Goal: Contribute content: Contribute content

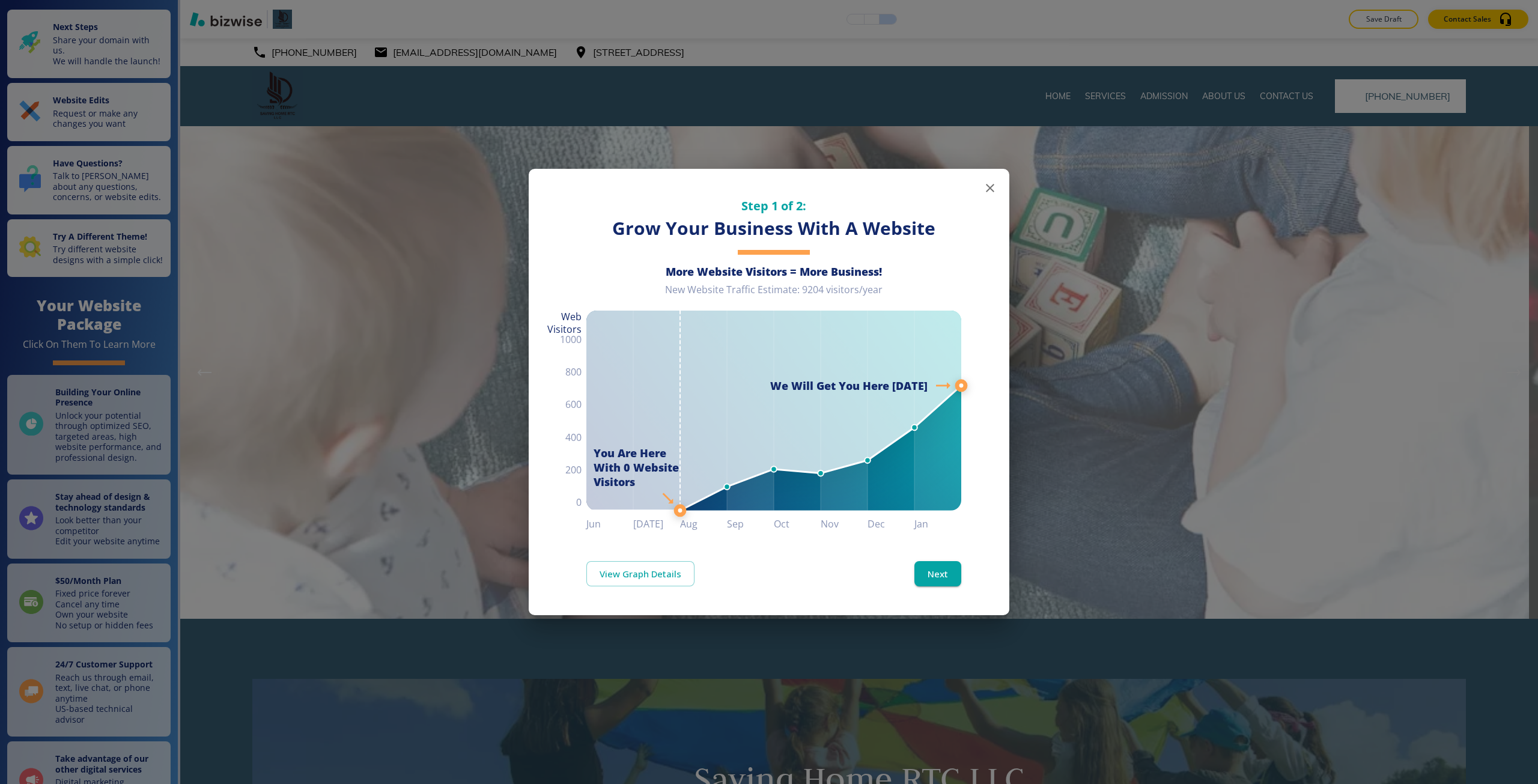
click at [427, 312] on div "Step 1 of 2: Grow Your Business With A Website More Website Visitors = More Bus…" at bounding box center [769, 392] width 1538 height 784
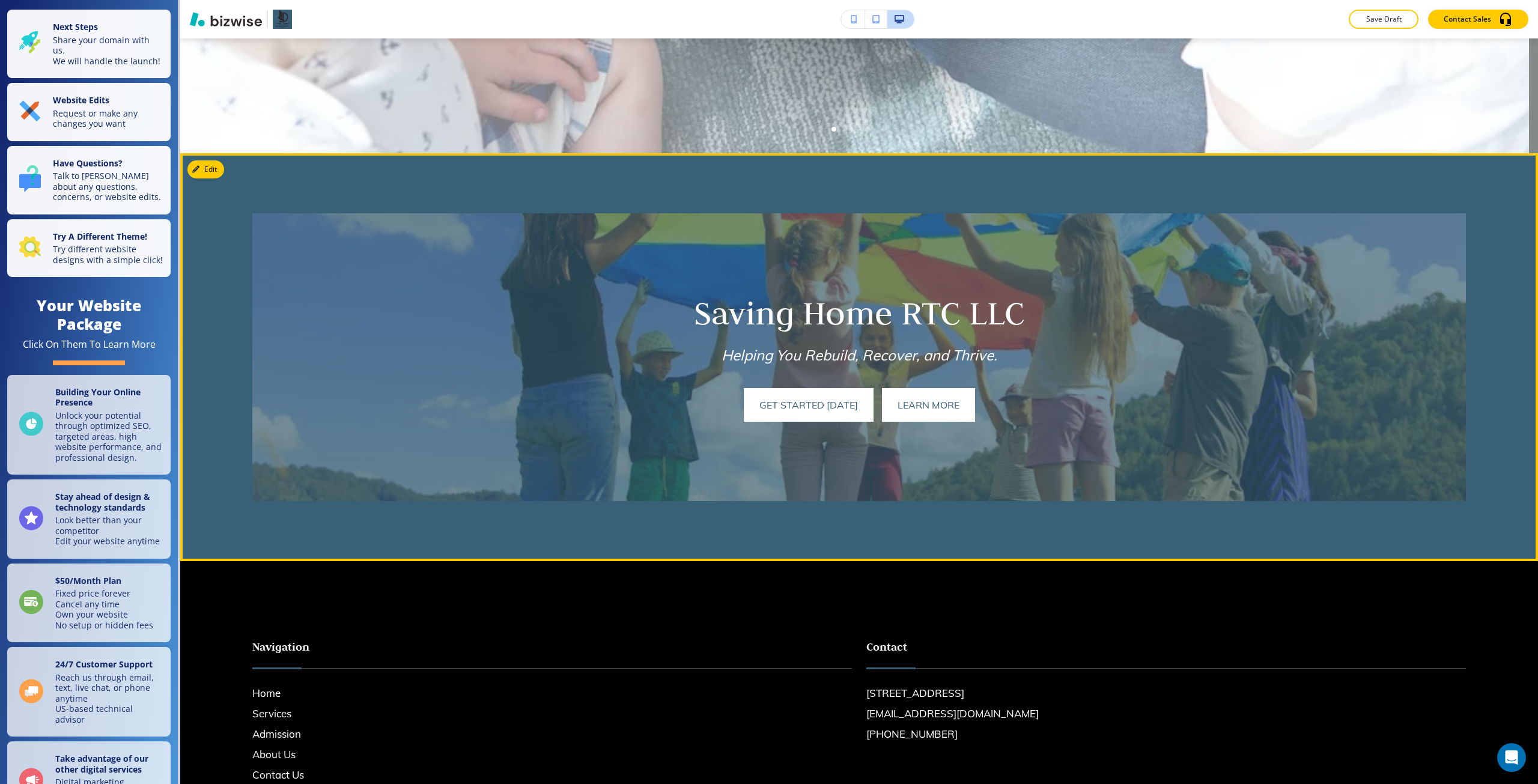
scroll to position [661, 0]
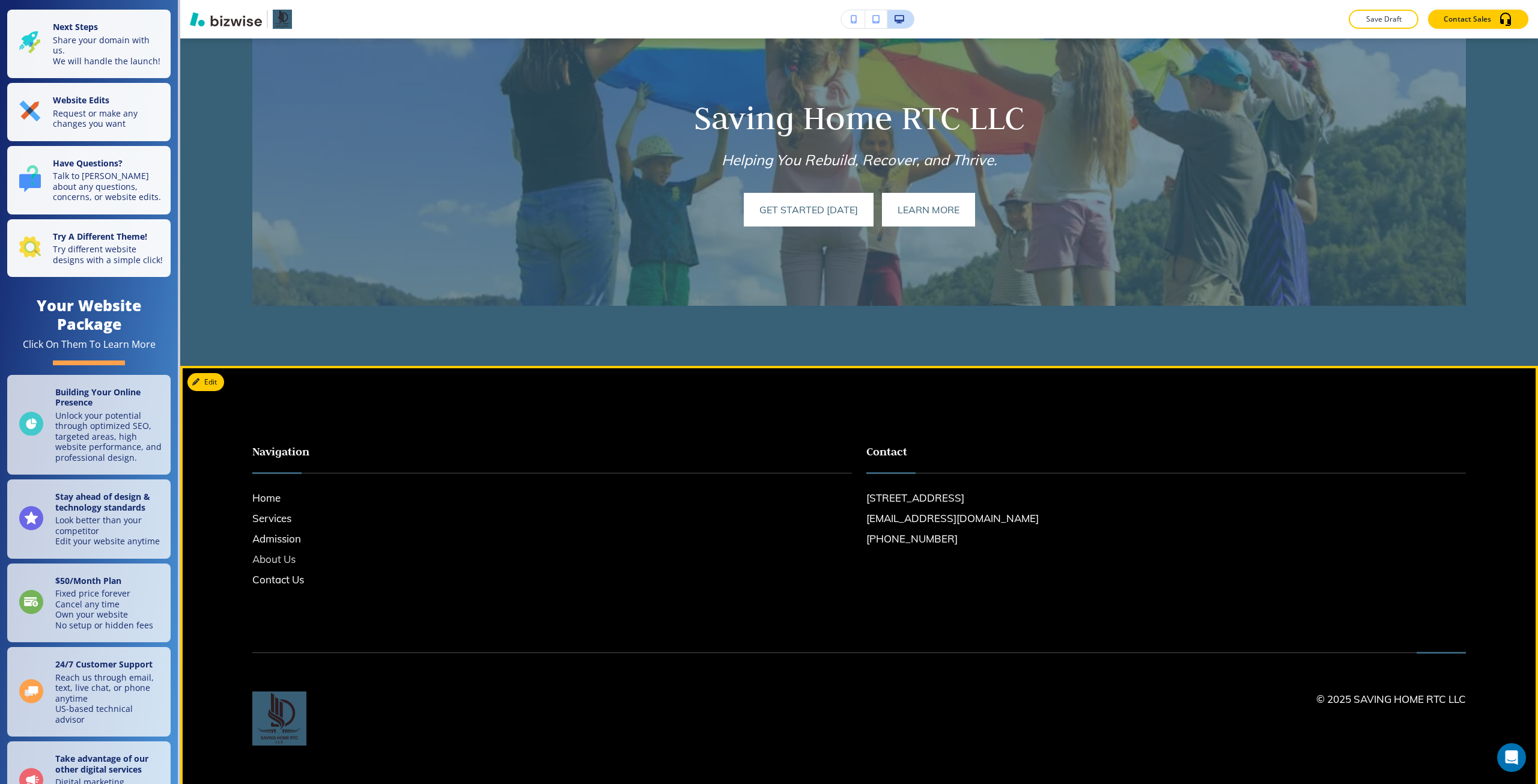
click at [271, 561] on h6 "About Us" at bounding box center [552, 559] width 600 height 16
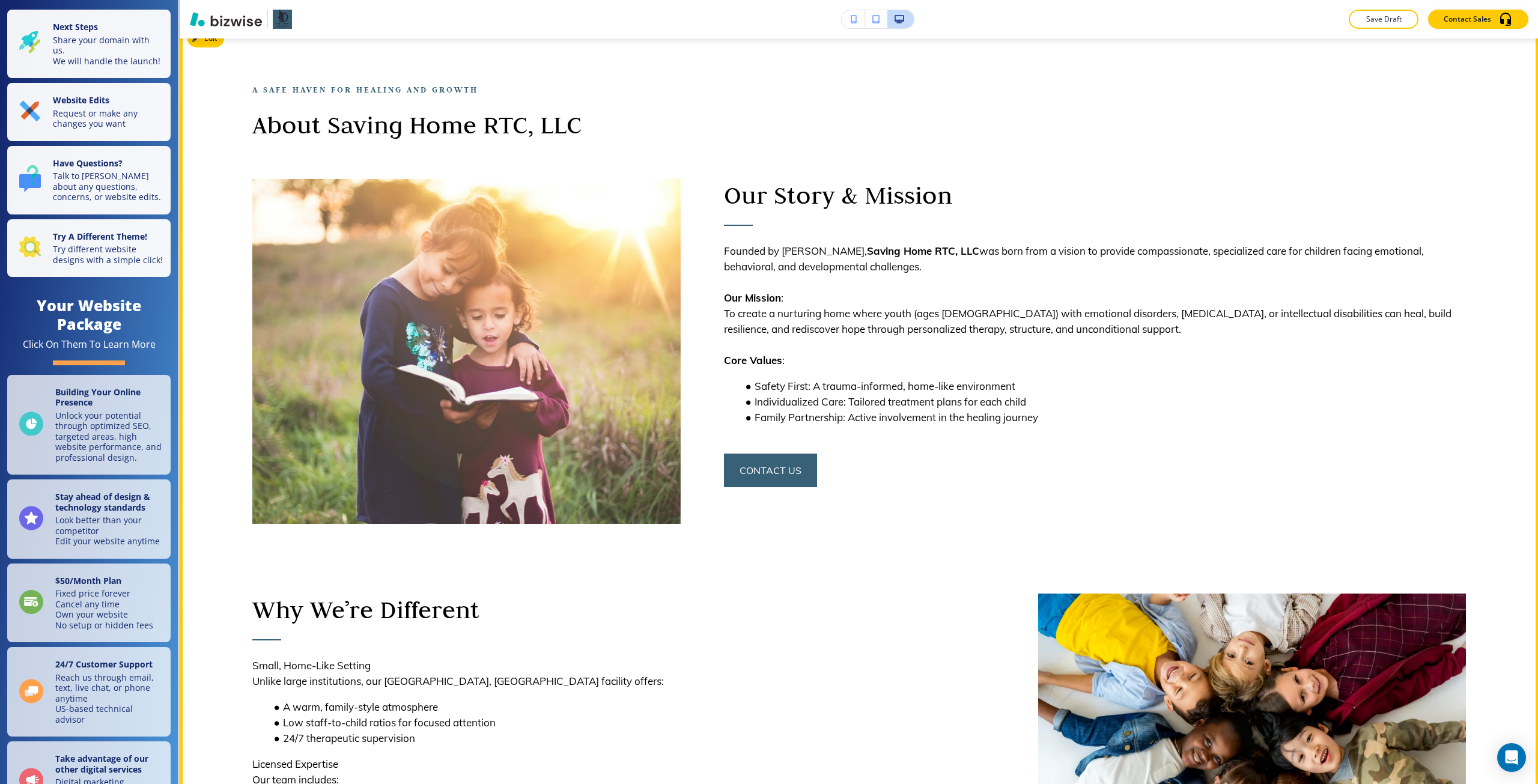
scroll to position [0, 0]
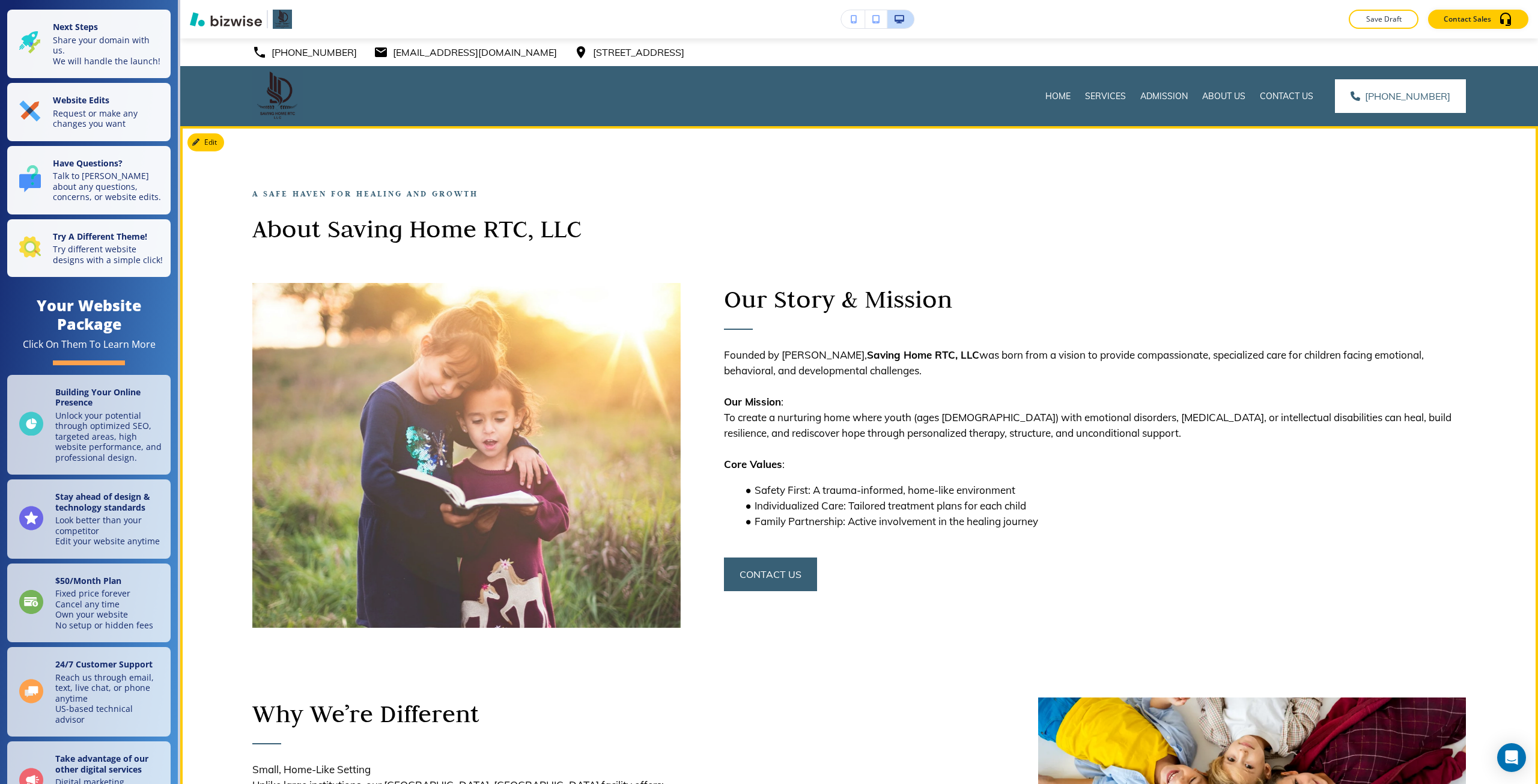
click at [209, 133] on div "A Safe Haven for Healing and Growth About Saving Home RTC, LLC Our Story & Miss…" at bounding box center [858, 582] width 1357 height 912
click at [199, 139] on icon "button" at bounding box center [198, 142] width 7 height 7
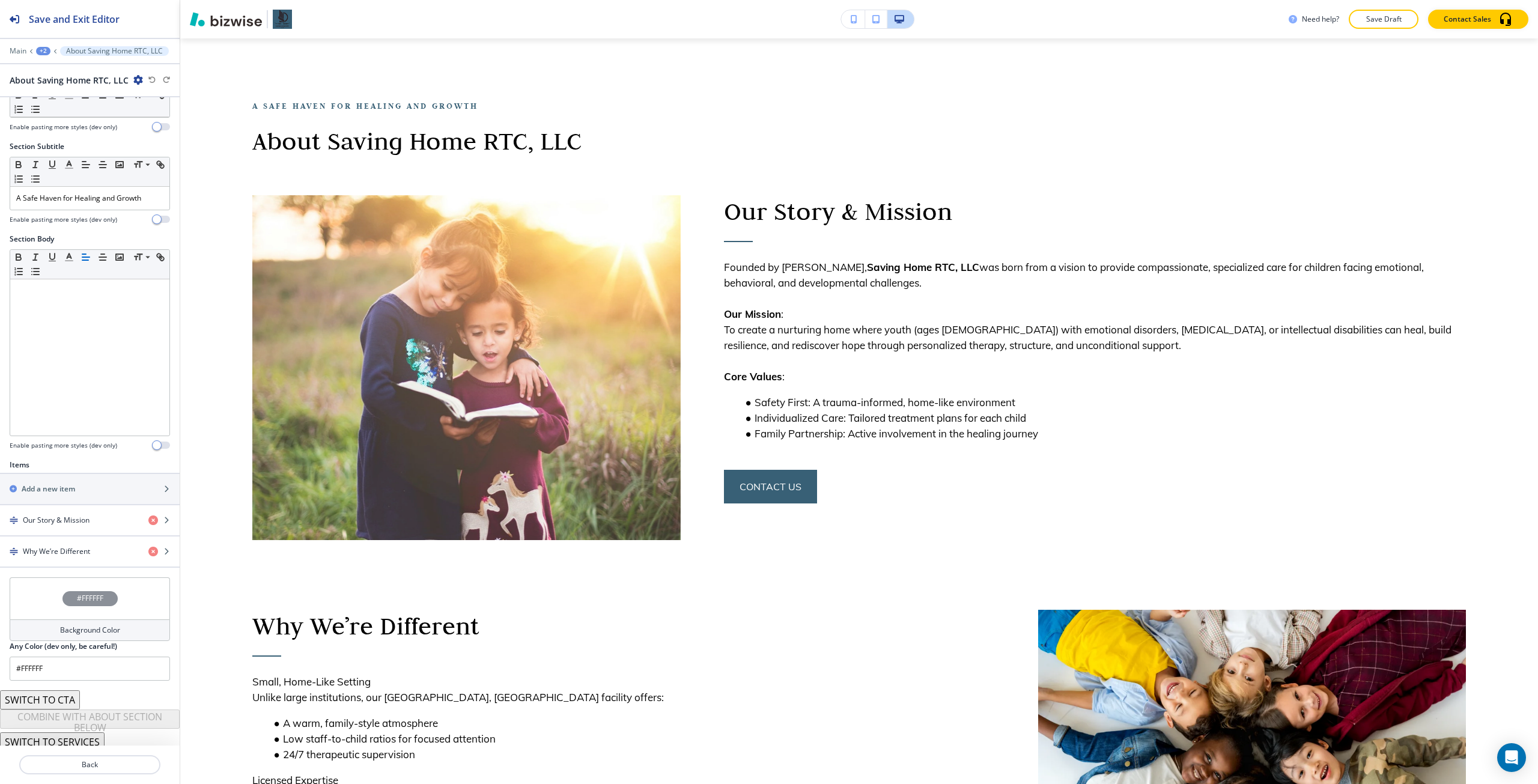
scroll to position [73, 0]
click at [79, 511] on h4 "Our Story & Mission" at bounding box center [56, 514] width 67 height 11
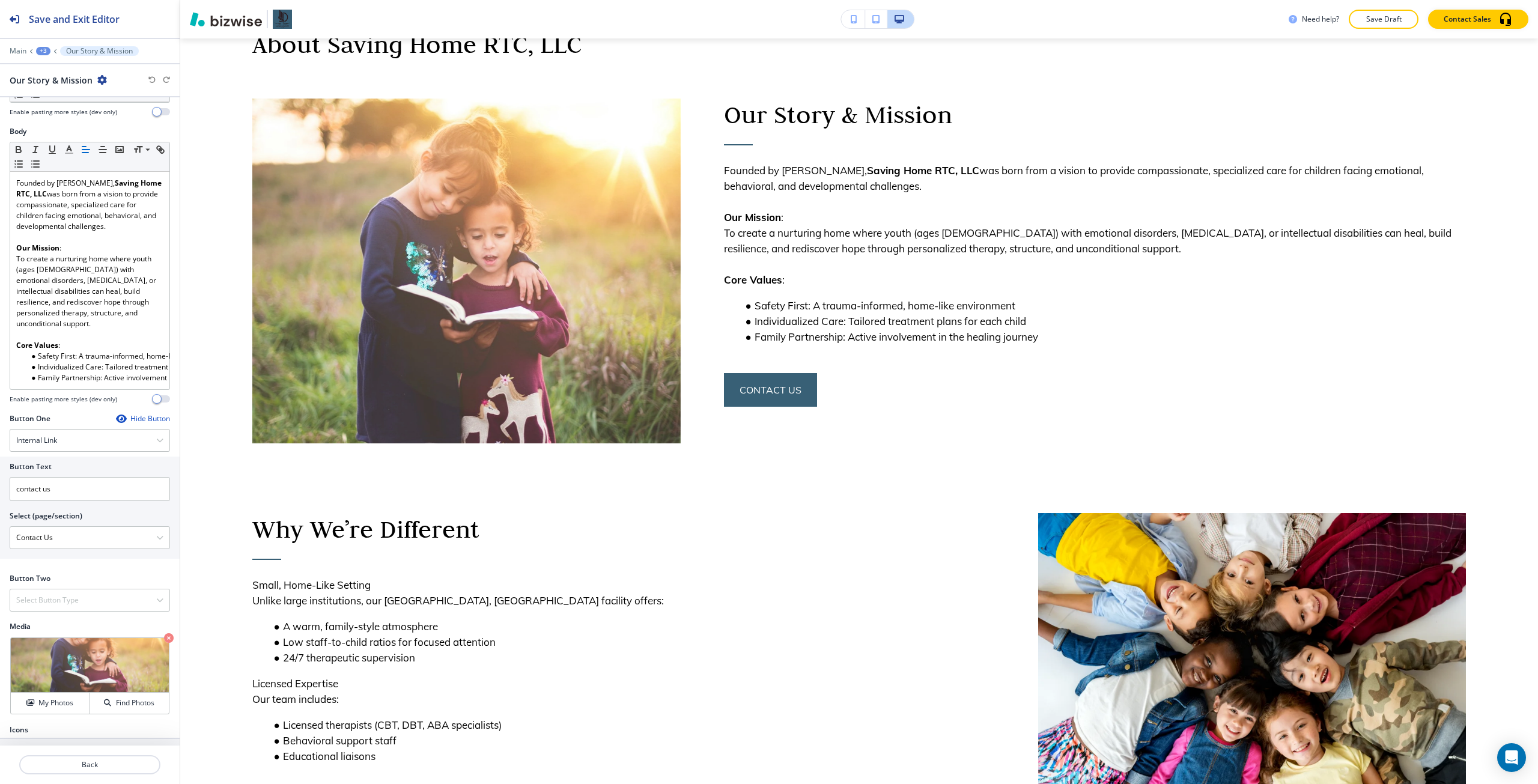
scroll to position [217, 0]
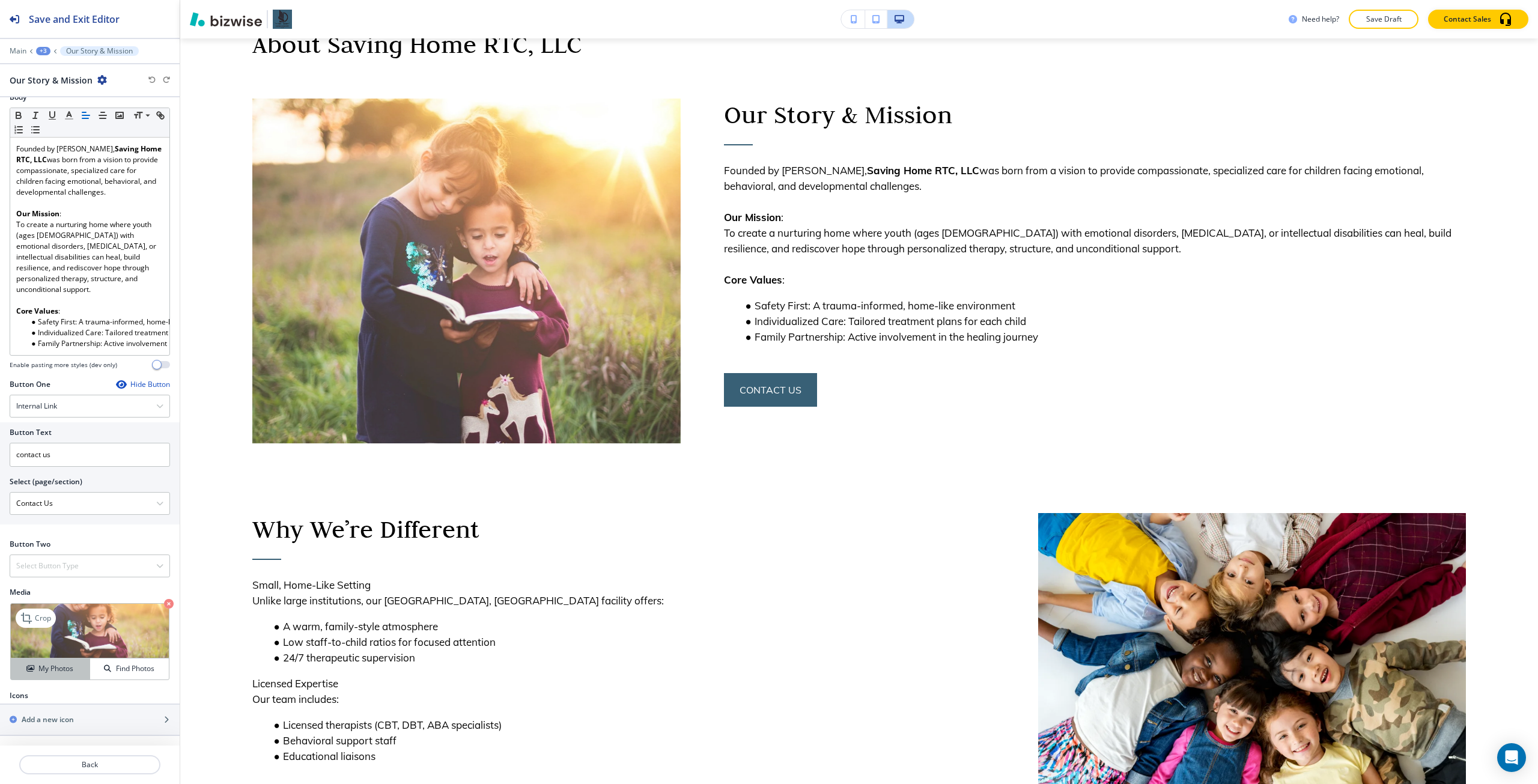
click at [67, 659] on button "My Photos" at bounding box center [50, 669] width 79 height 21
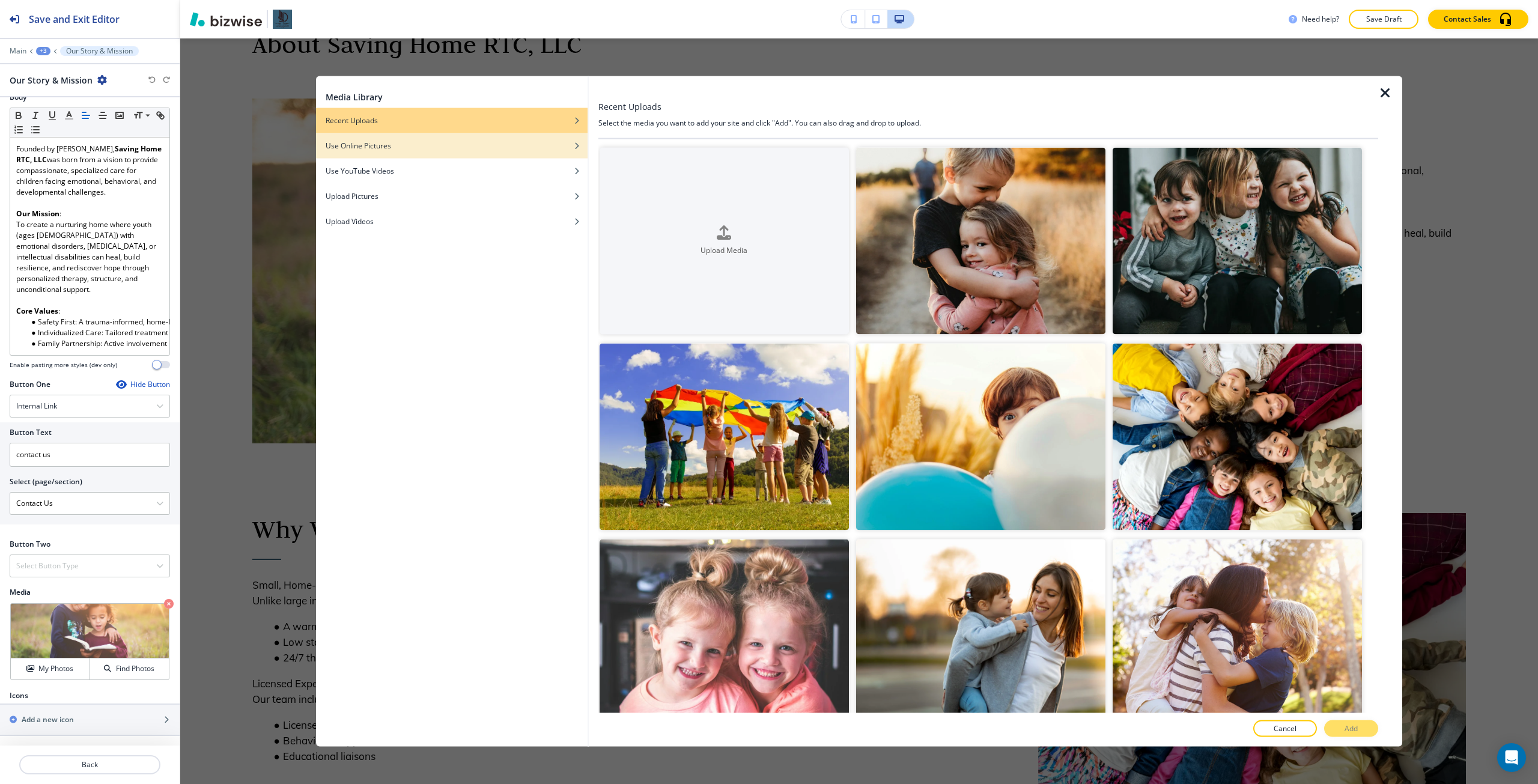
click at [504, 150] on div "Use Online Pictures" at bounding box center [451, 145] width 271 height 11
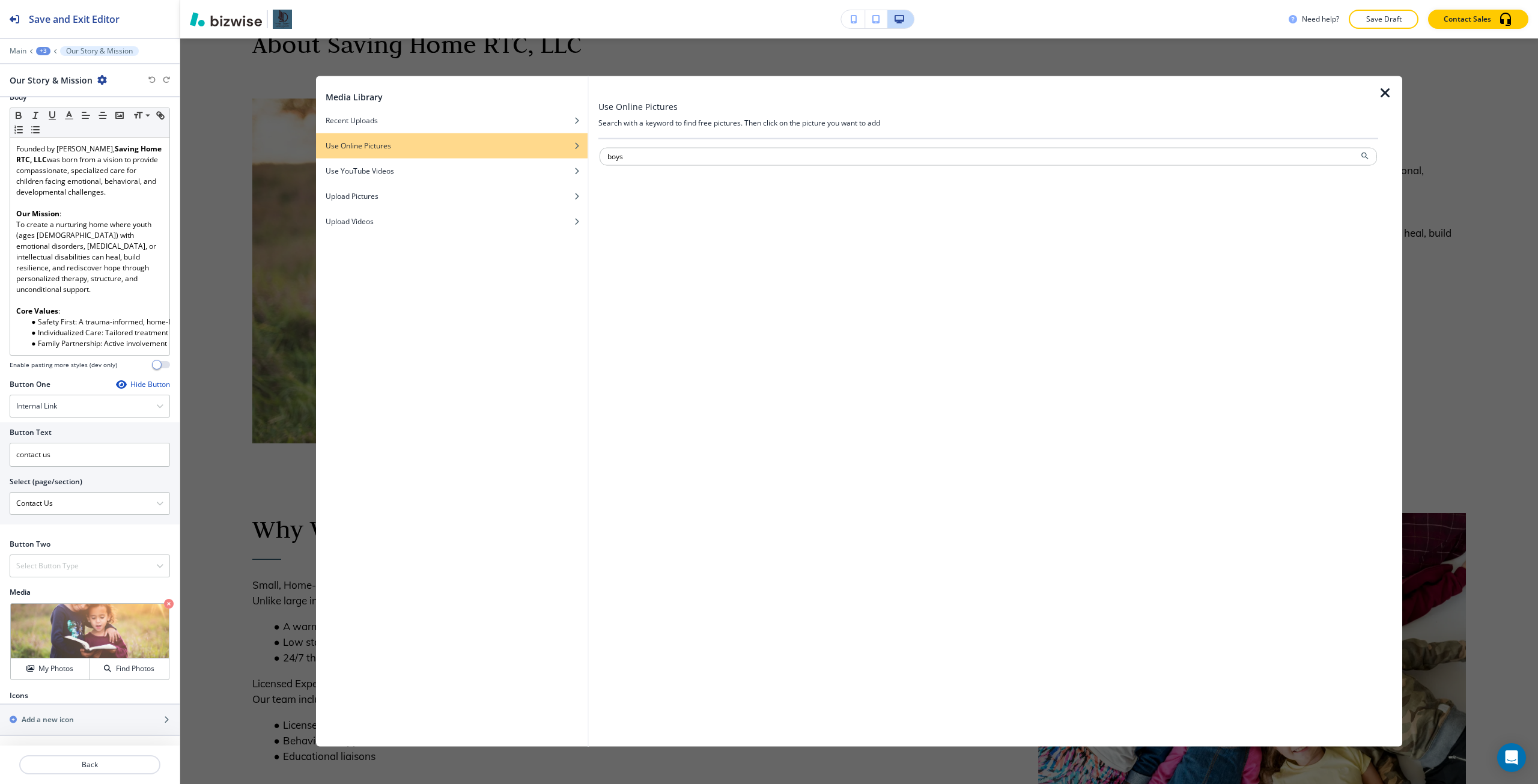
type input "boys"
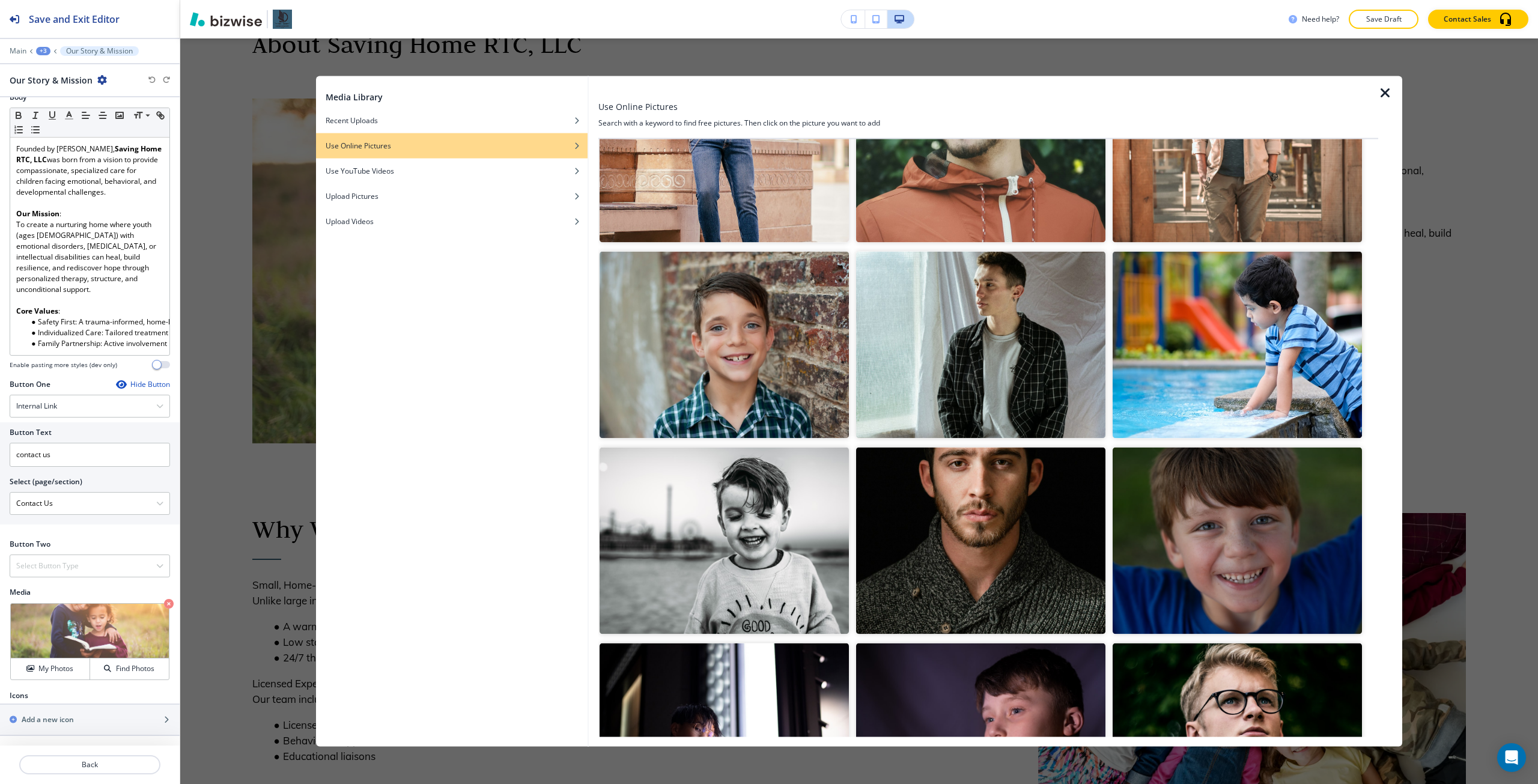
click at [803, 503] on img "button" at bounding box center [724, 541] width 250 height 187
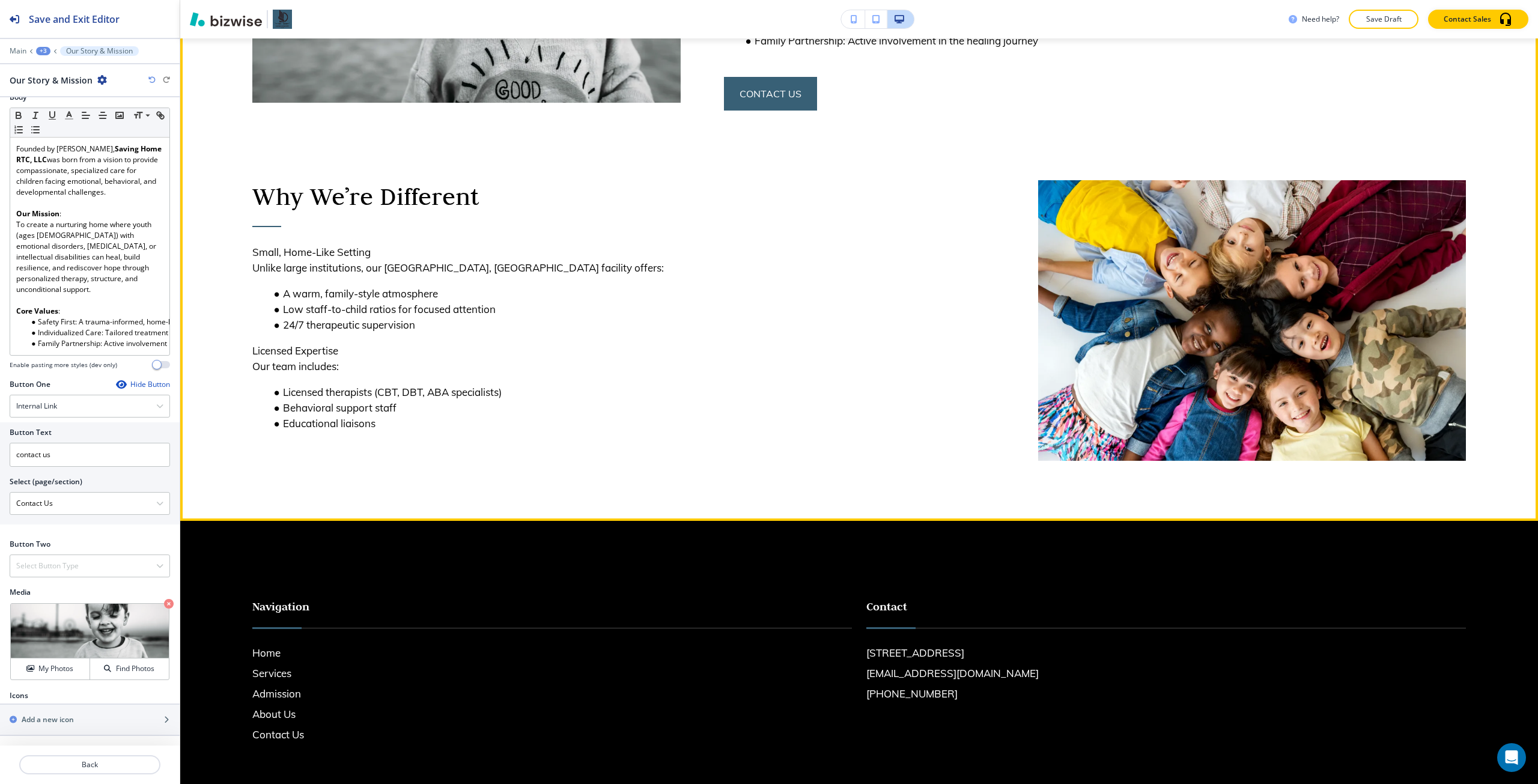
scroll to position [485, 0]
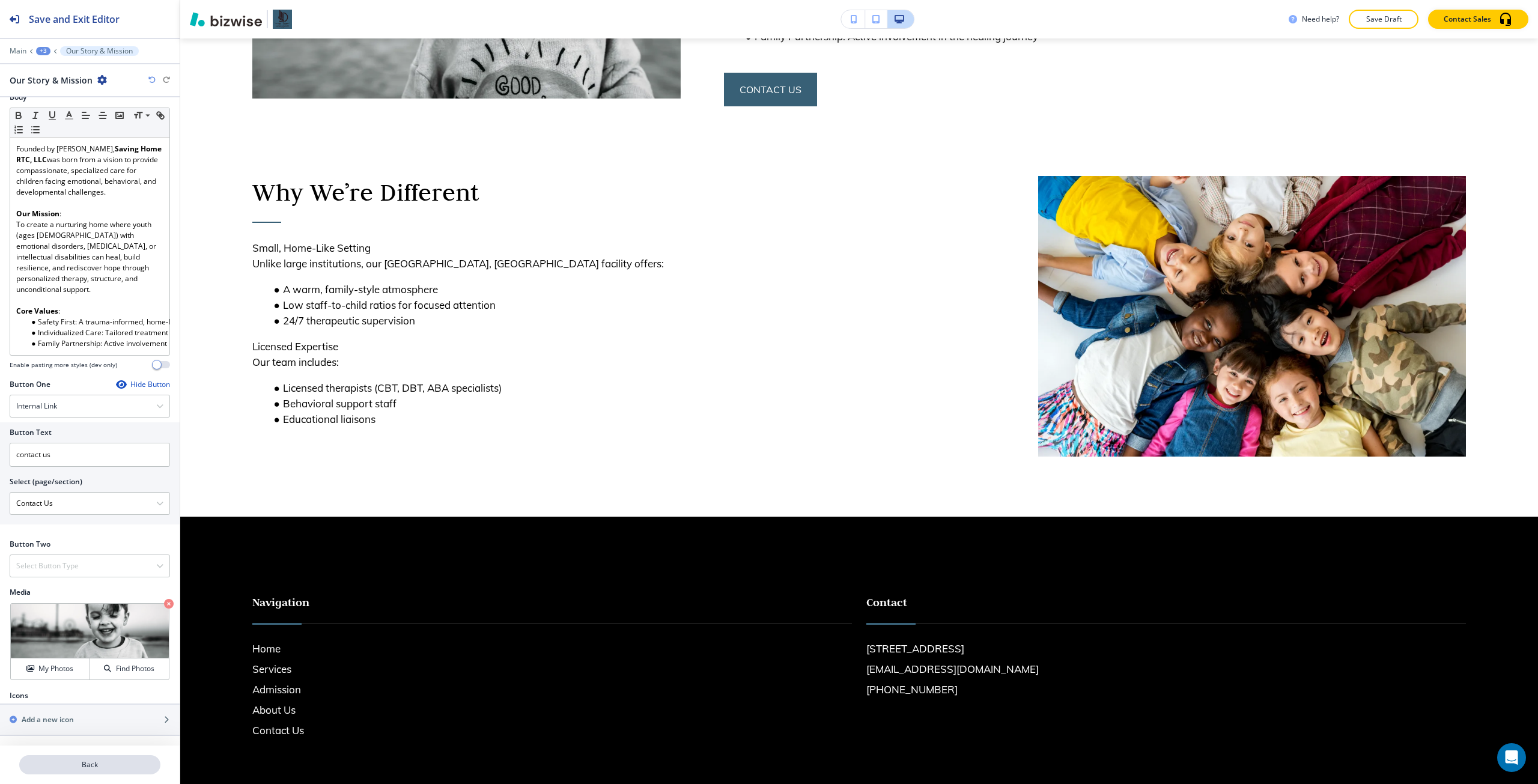
click at [100, 761] on p "Back" at bounding box center [89, 764] width 139 height 11
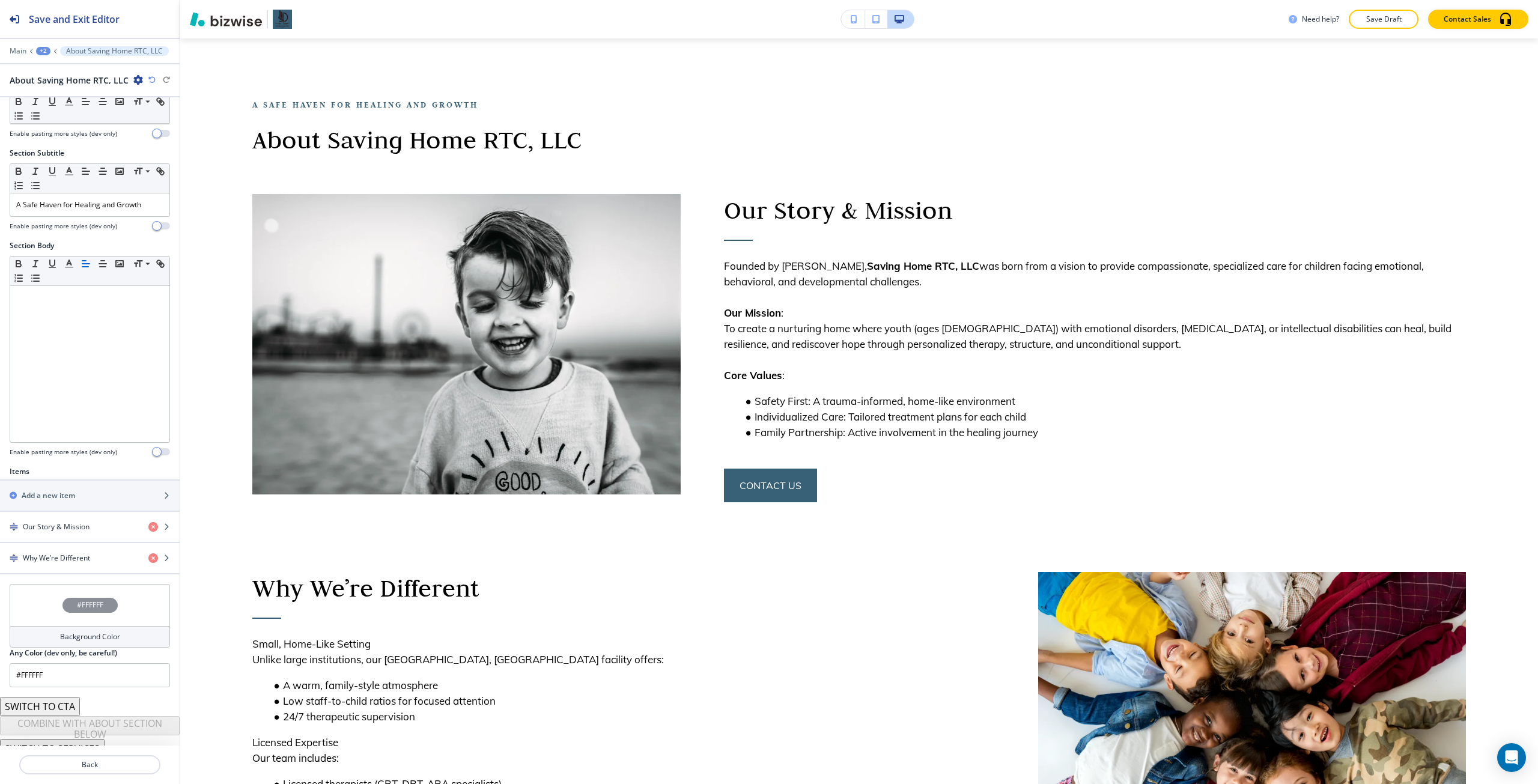
scroll to position [88, 0]
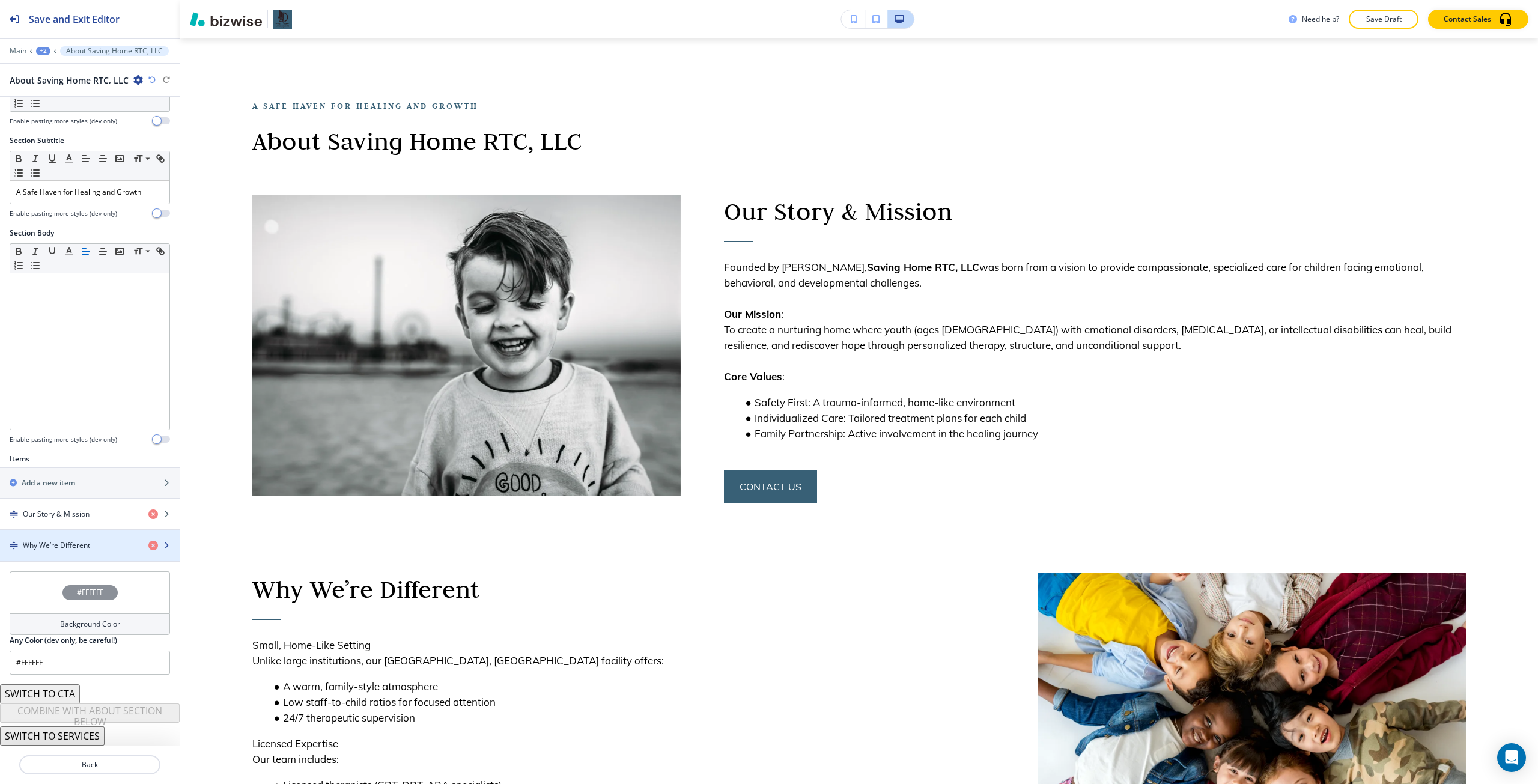
click at [81, 553] on div "button" at bounding box center [90, 555] width 180 height 10
click at [79, 549] on h4 "Why We’re Different" at bounding box center [56, 545] width 67 height 11
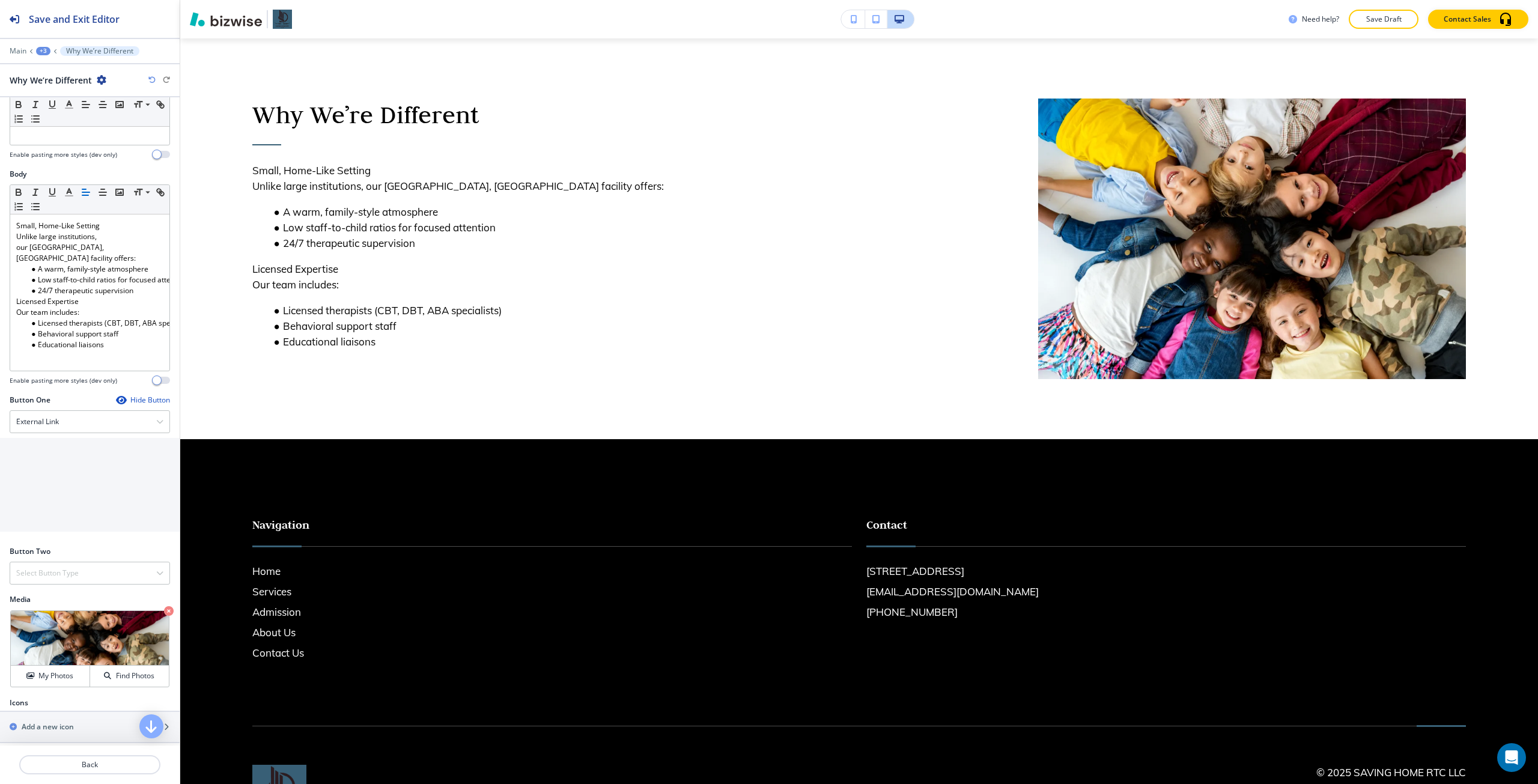
scroll to position [139, 0]
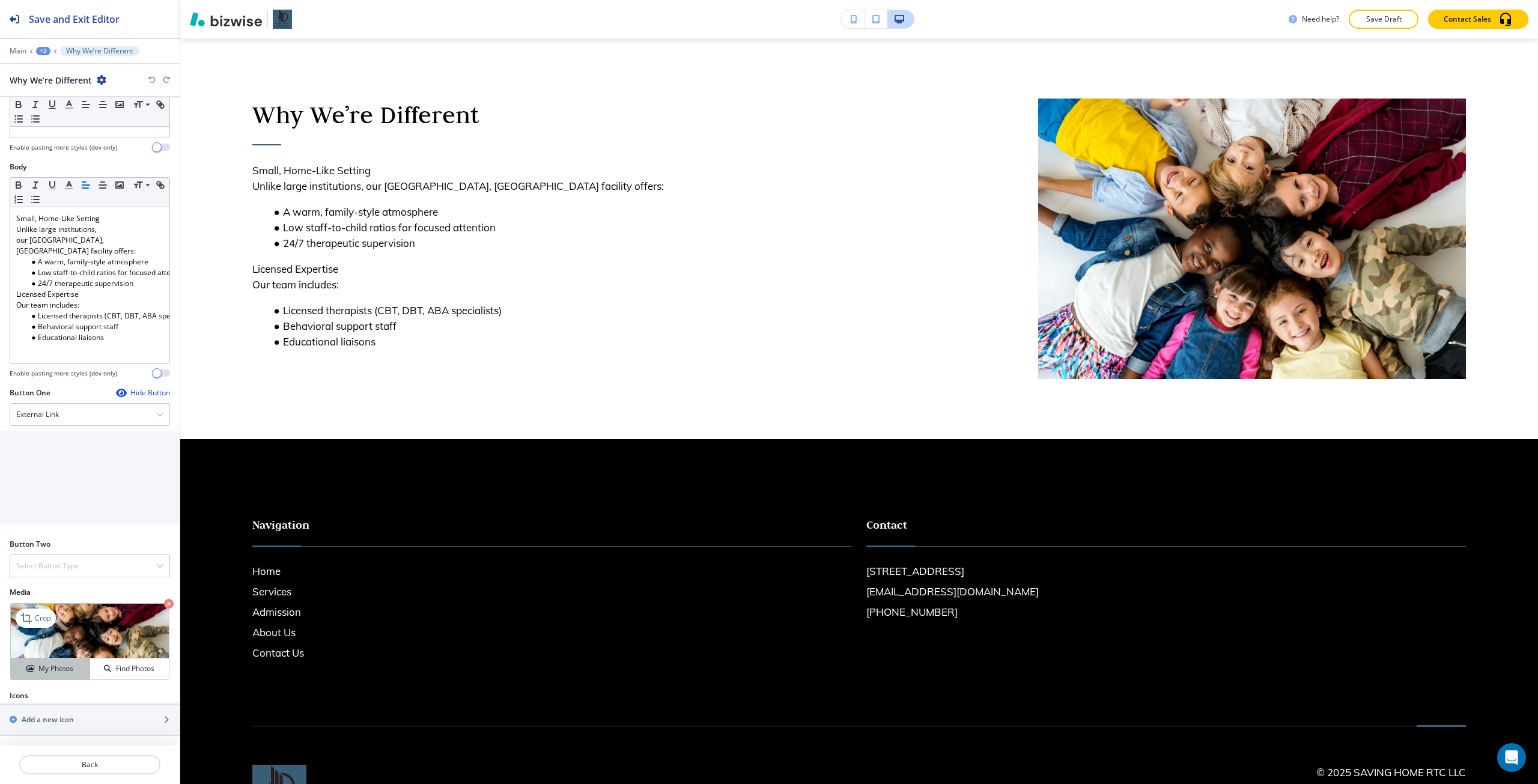
click at [60, 666] on h4 "My Photos" at bounding box center [56, 668] width 35 height 11
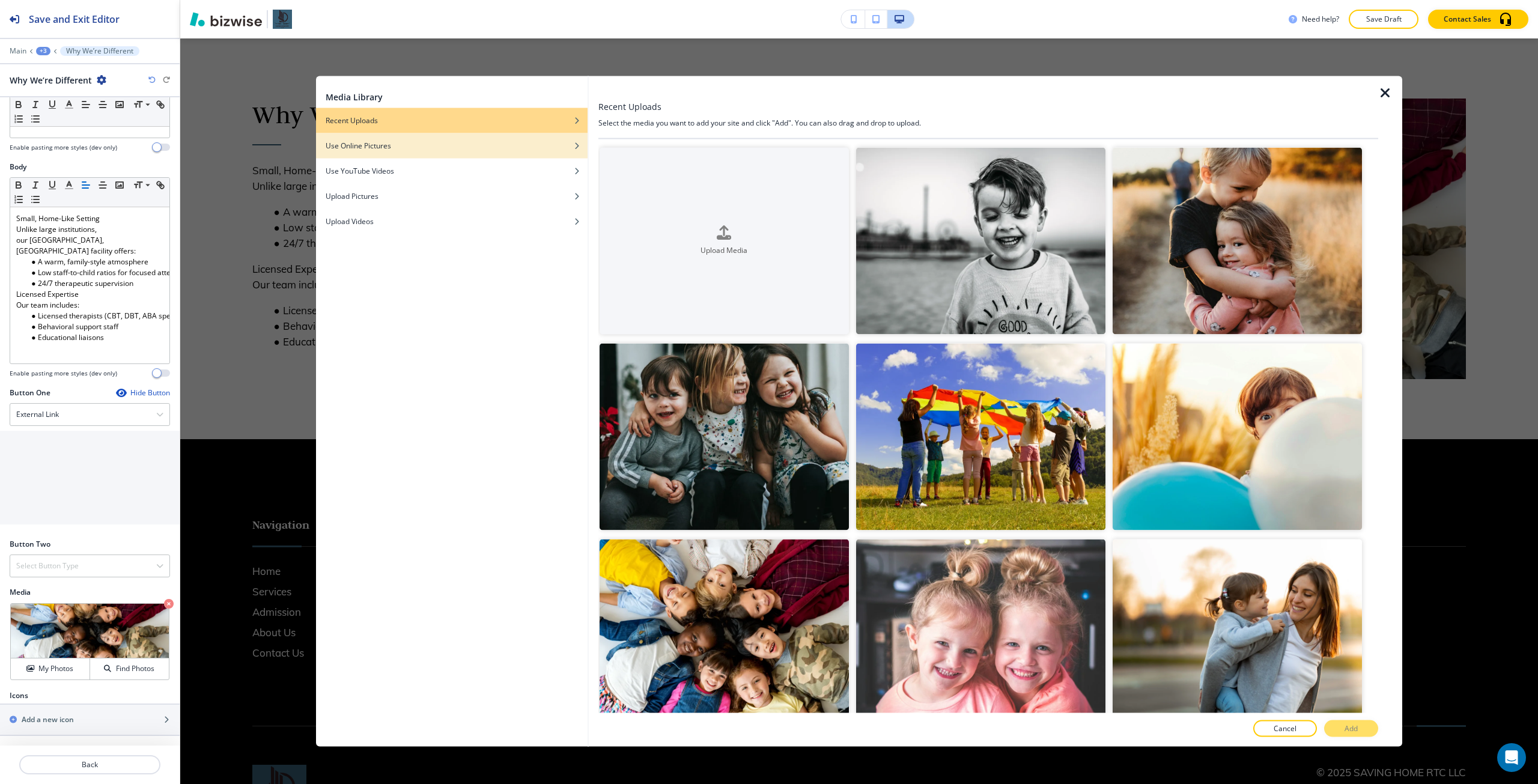
click at [471, 152] on div "button" at bounding box center [451, 154] width 271 height 7
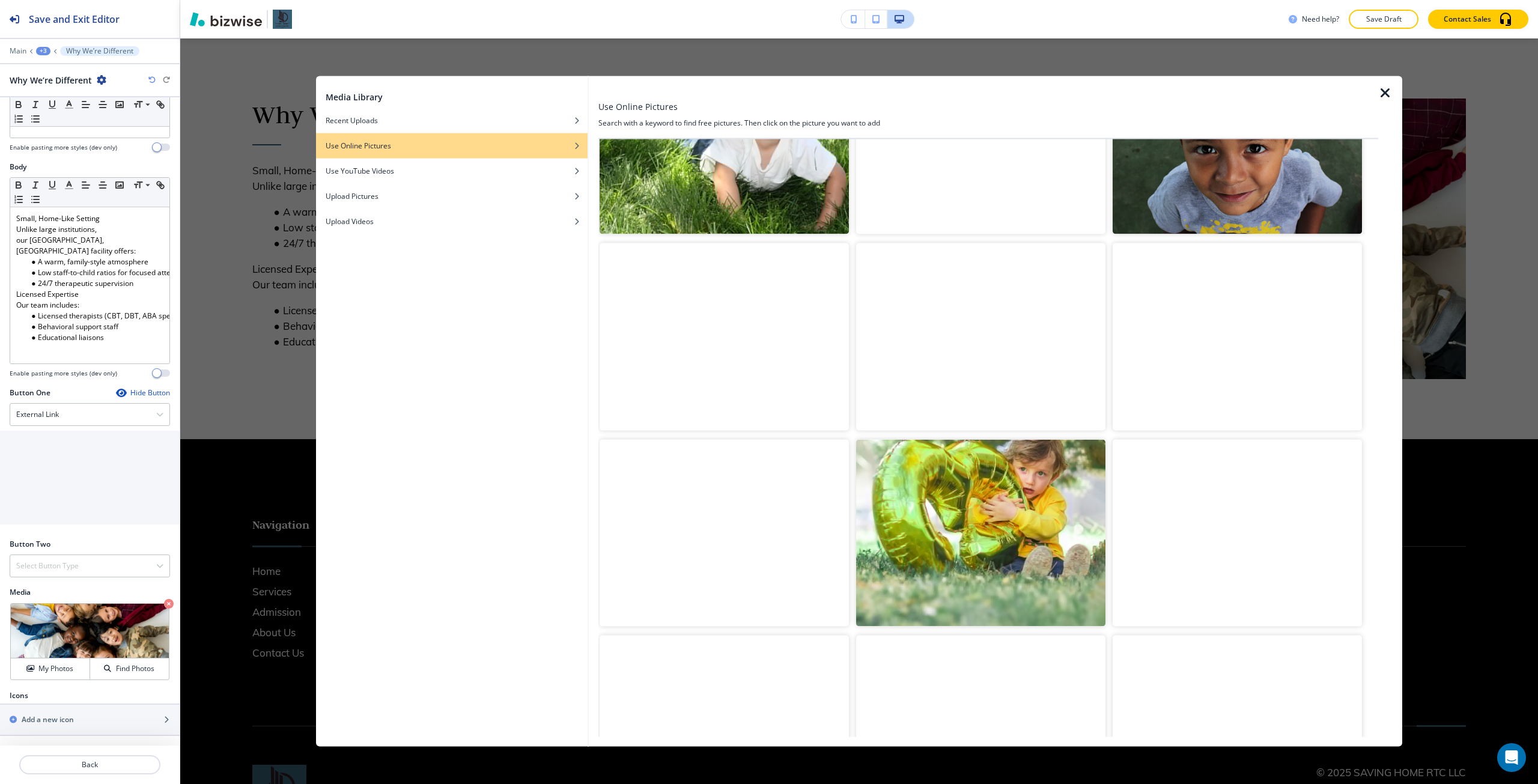
scroll to position [0, 0]
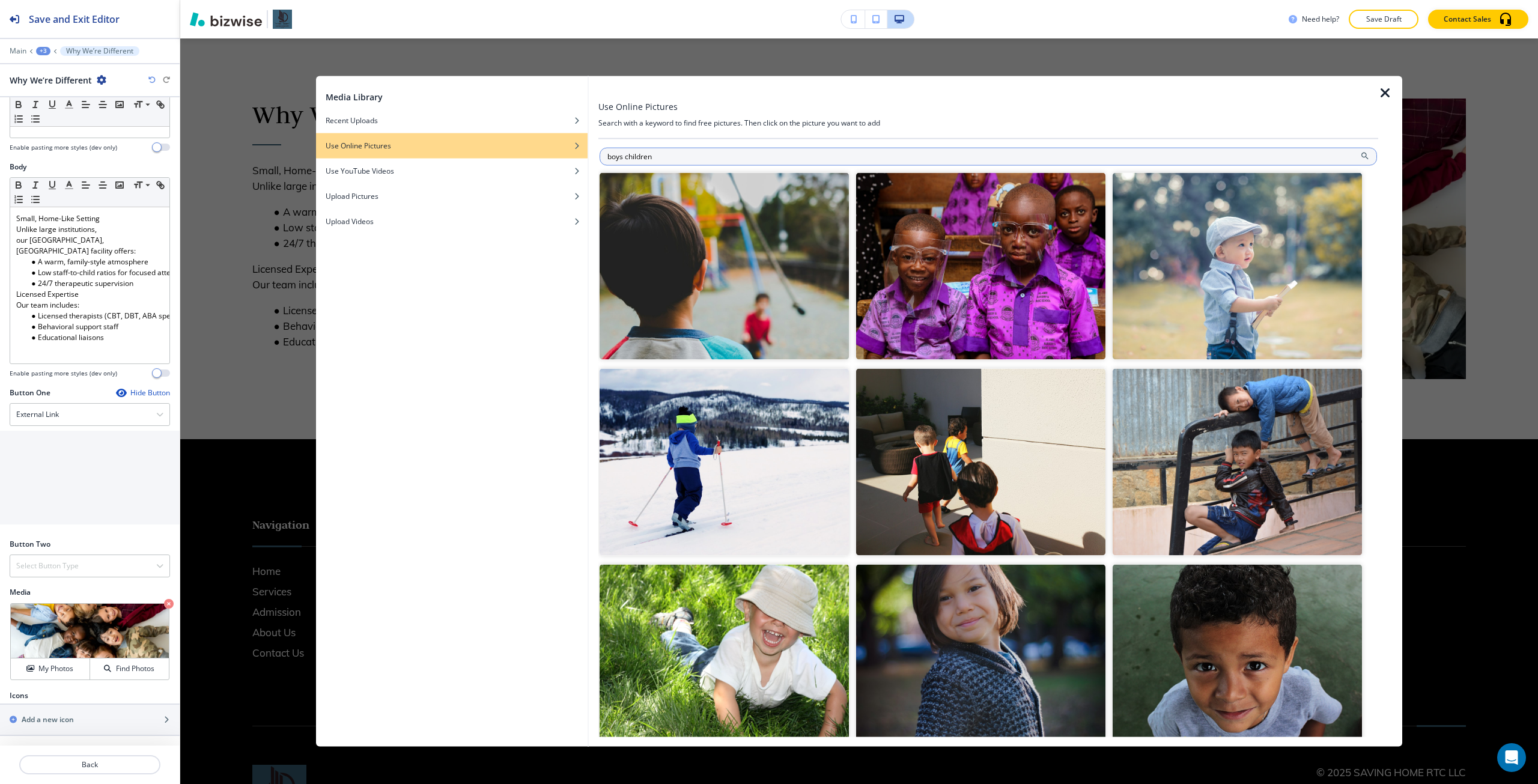
click at [850, 151] on input "boys children" at bounding box center [988, 156] width 778 height 18
type input "boys kids"
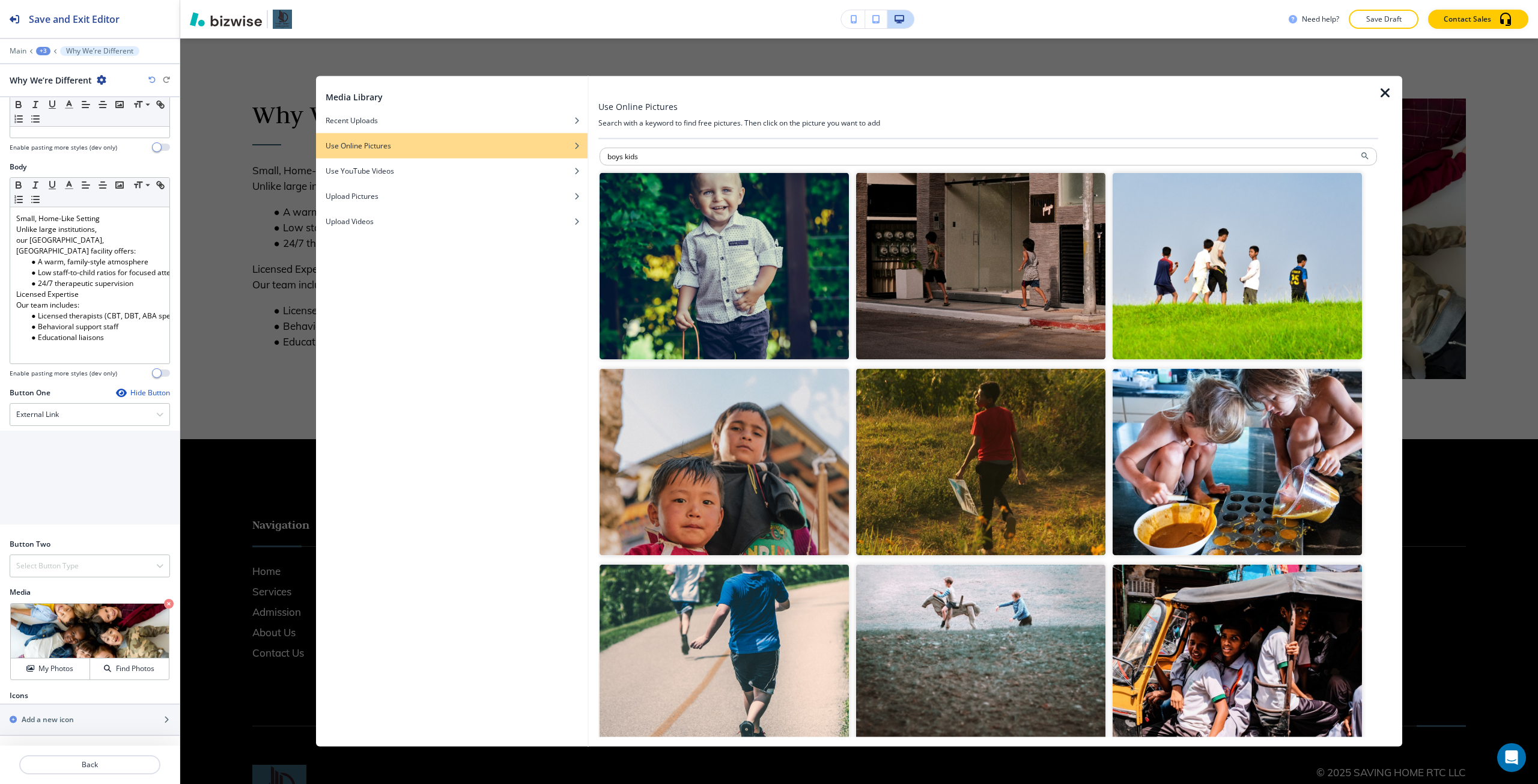
click at [1159, 308] on img "button" at bounding box center [1237, 266] width 250 height 187
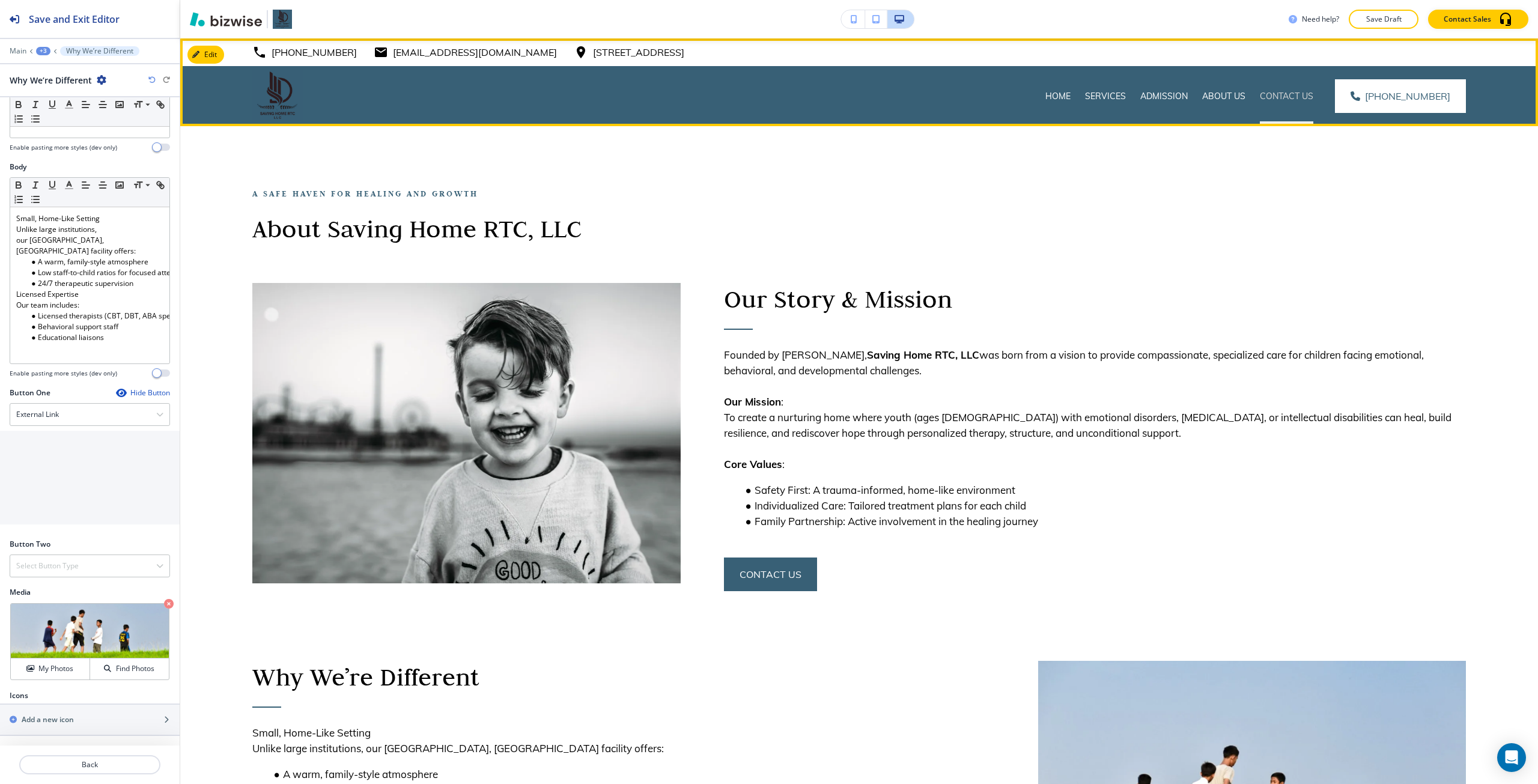
click at [1289, 95] on p "Contact Us" at bounding box center [1286, 96] width 53 height 12
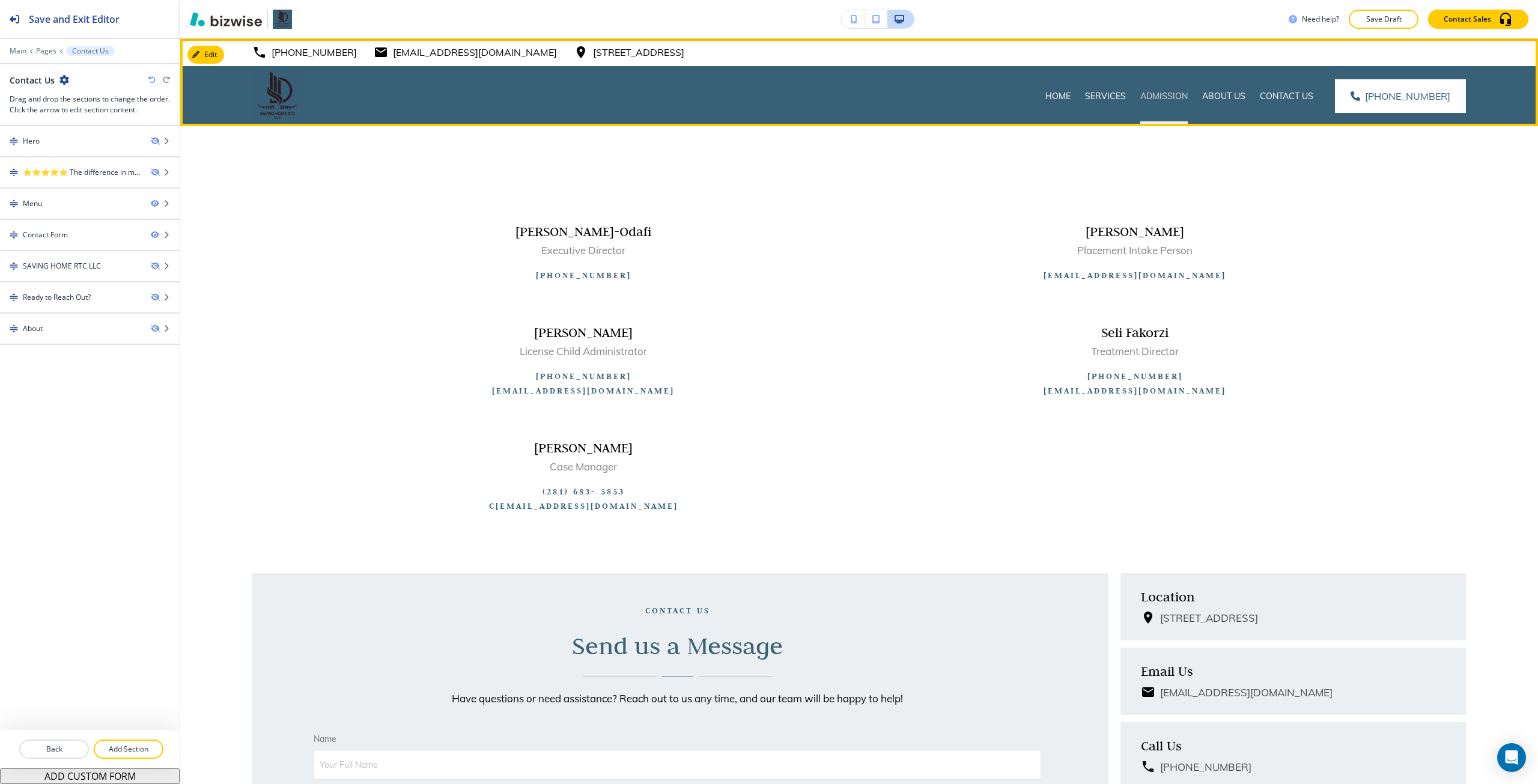
click at [1155, 97] on p "Admission" at bounding box center [1164, 96] width 47 height 12
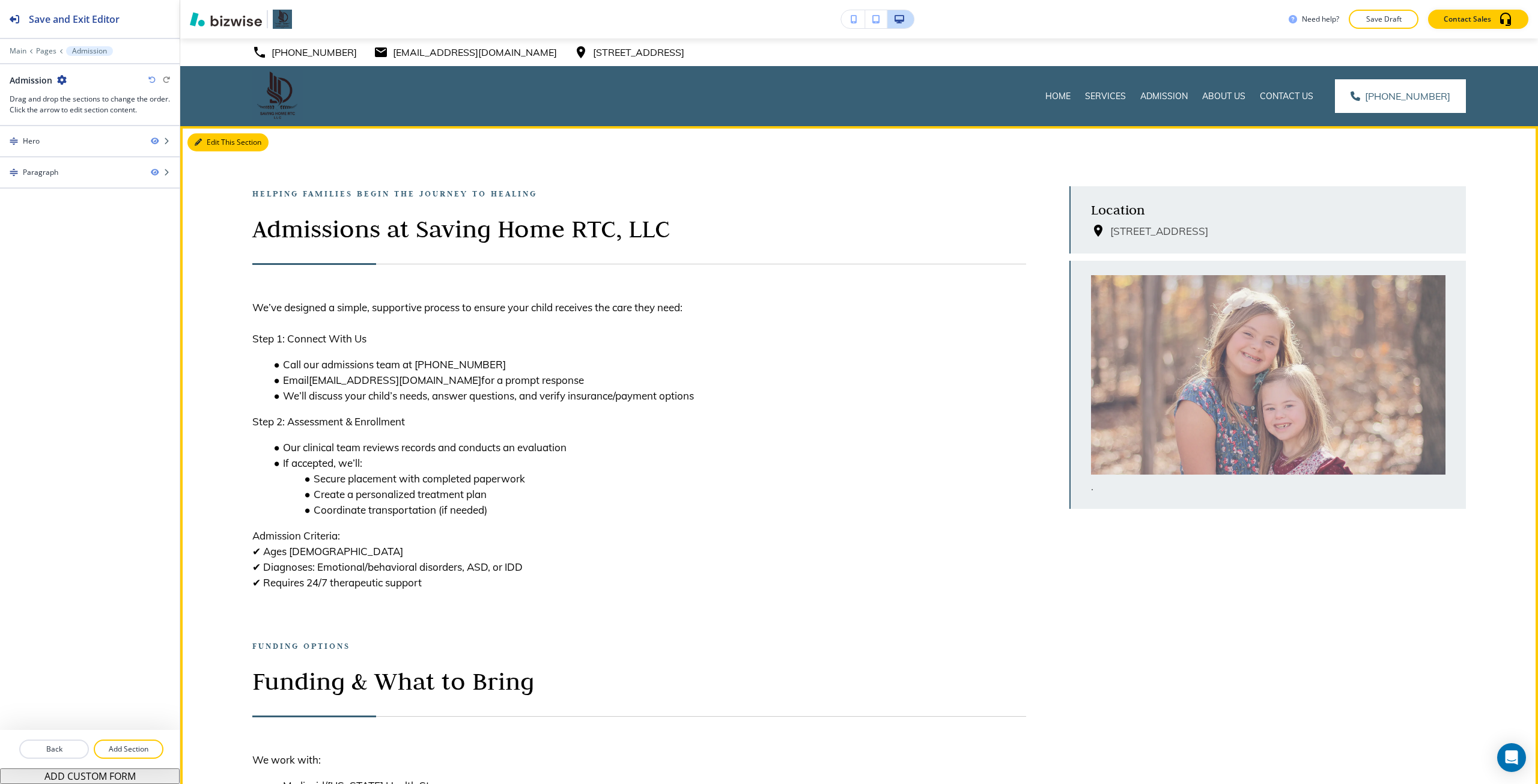
click at [194, 137] on button "Edit This Section" at bounding box center [227, 142] width 81 height 18
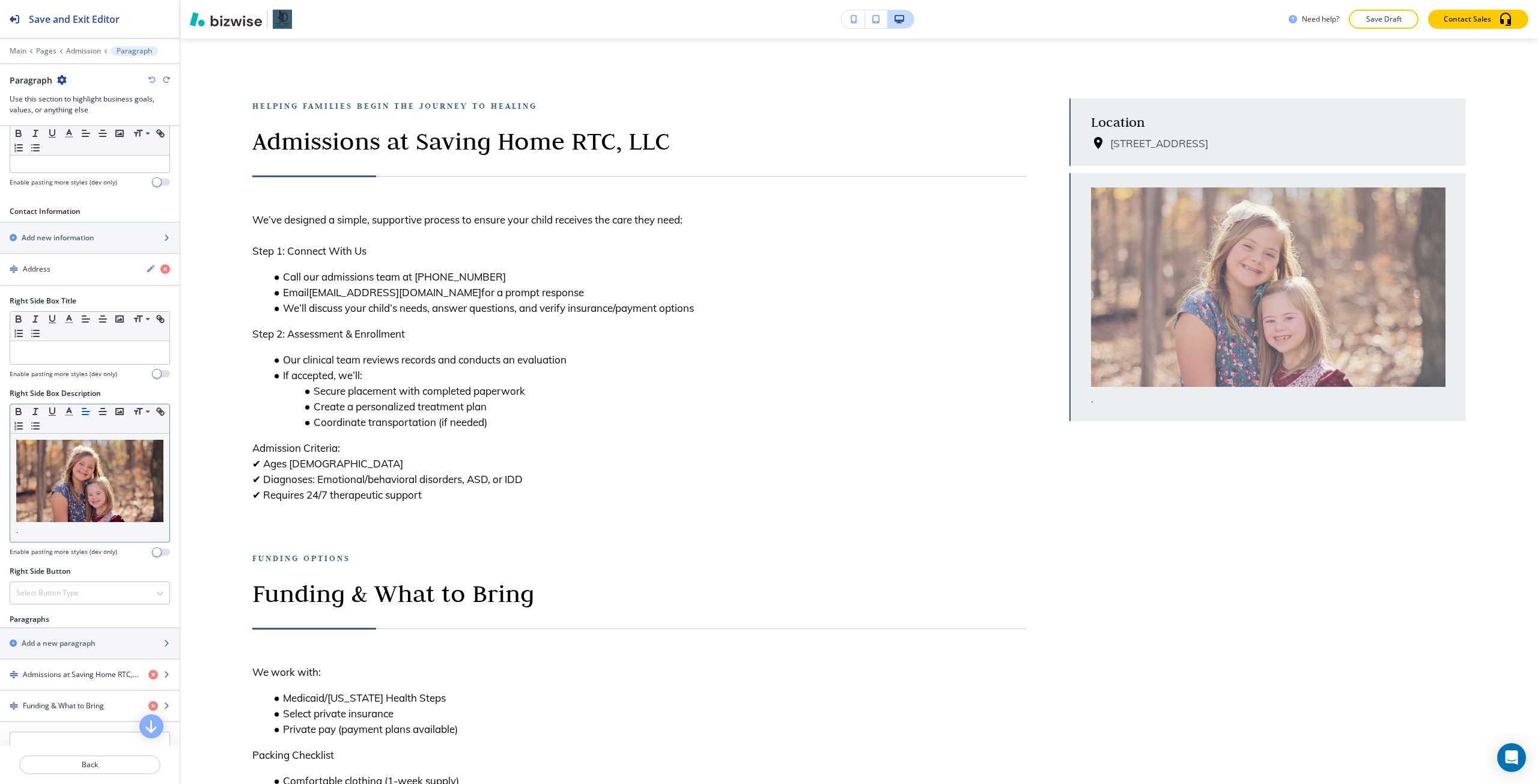
scroll to position [360, 0]
click at [109, 464] on img at bounding box center [90, 479] width 147 height 83
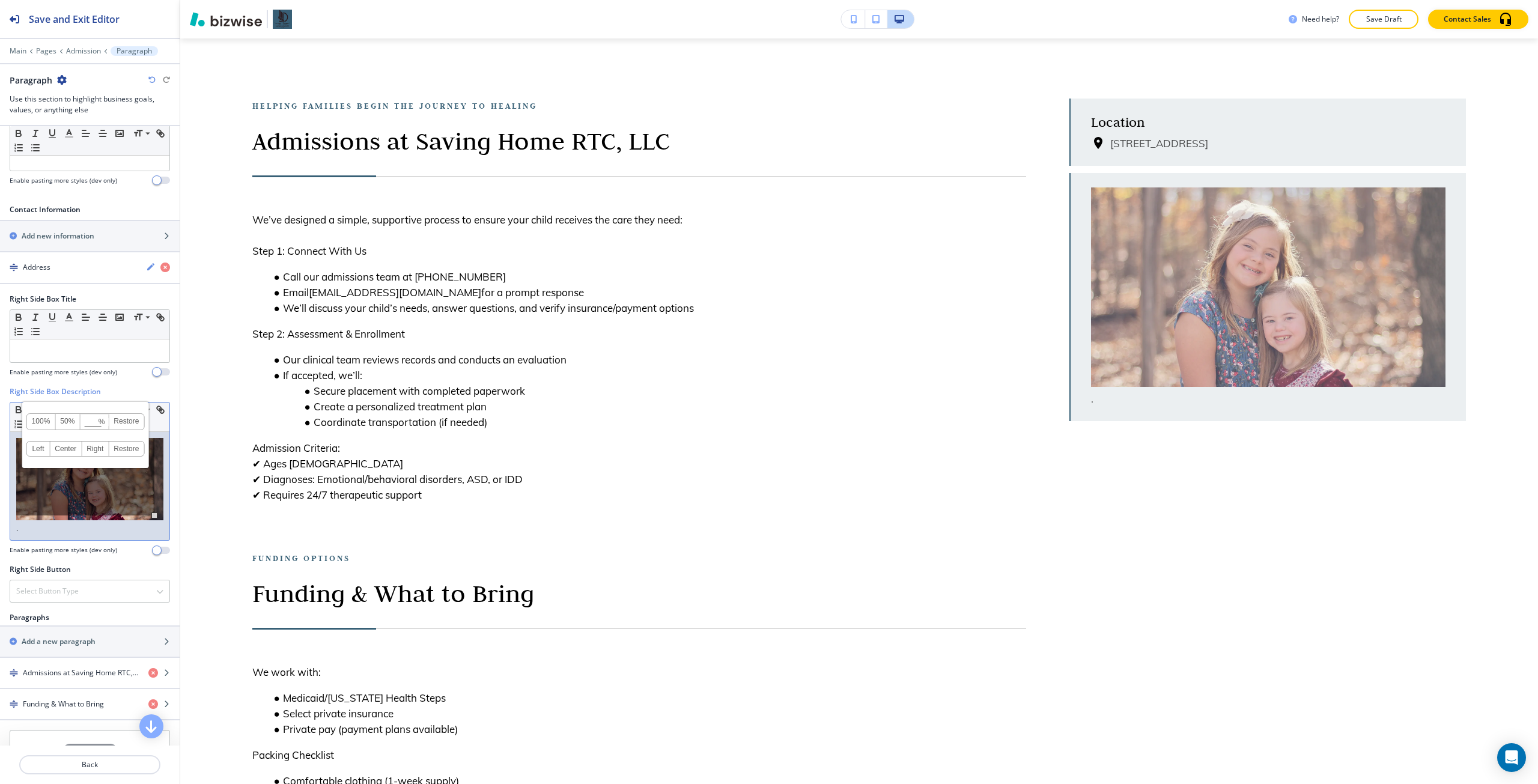
click at [154, 483] on div "." at bounding box center [90, 487] width 159 height 109
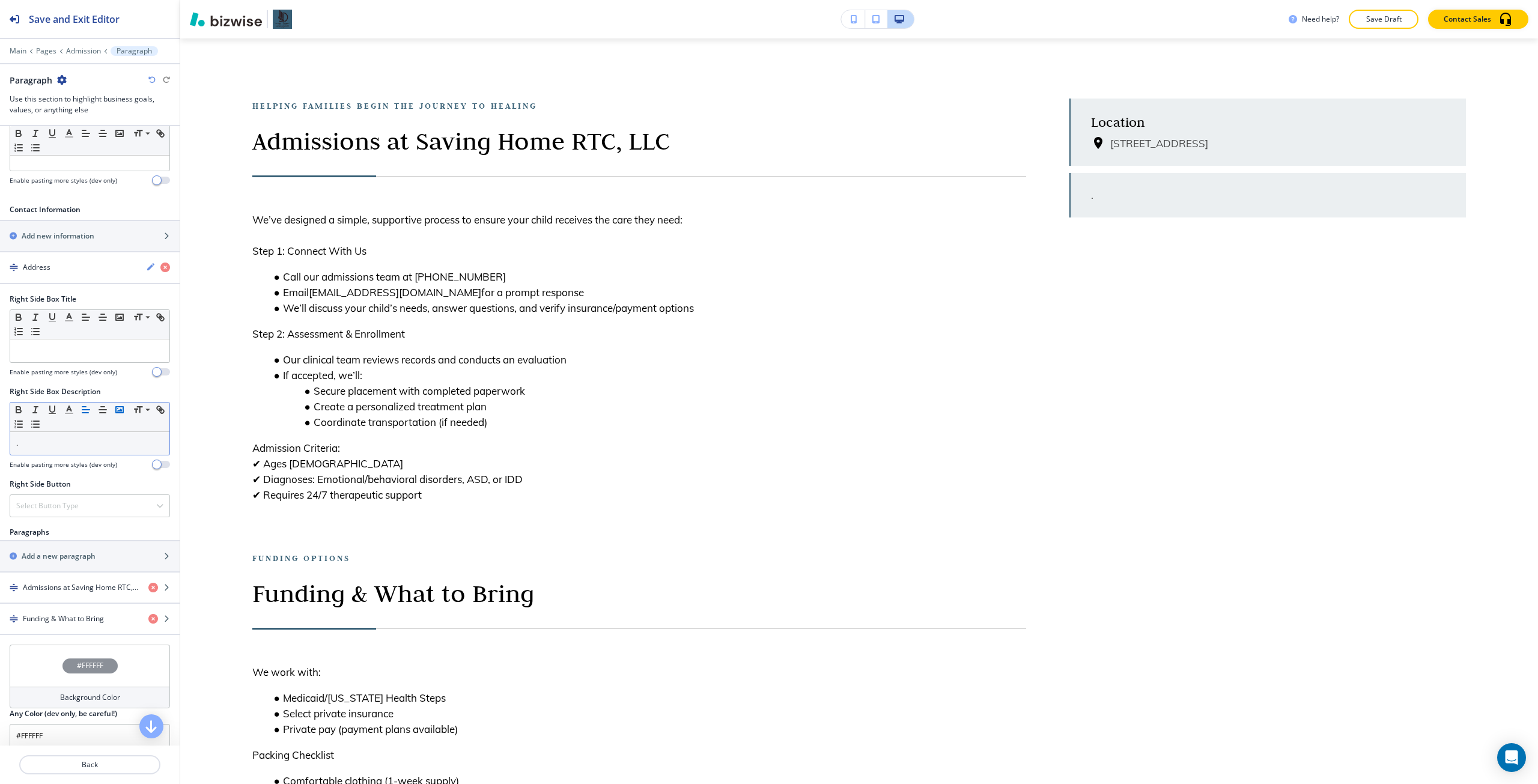
click at [117, 410] on icon "button" at bounding box center [120, 410] width 11 height 11
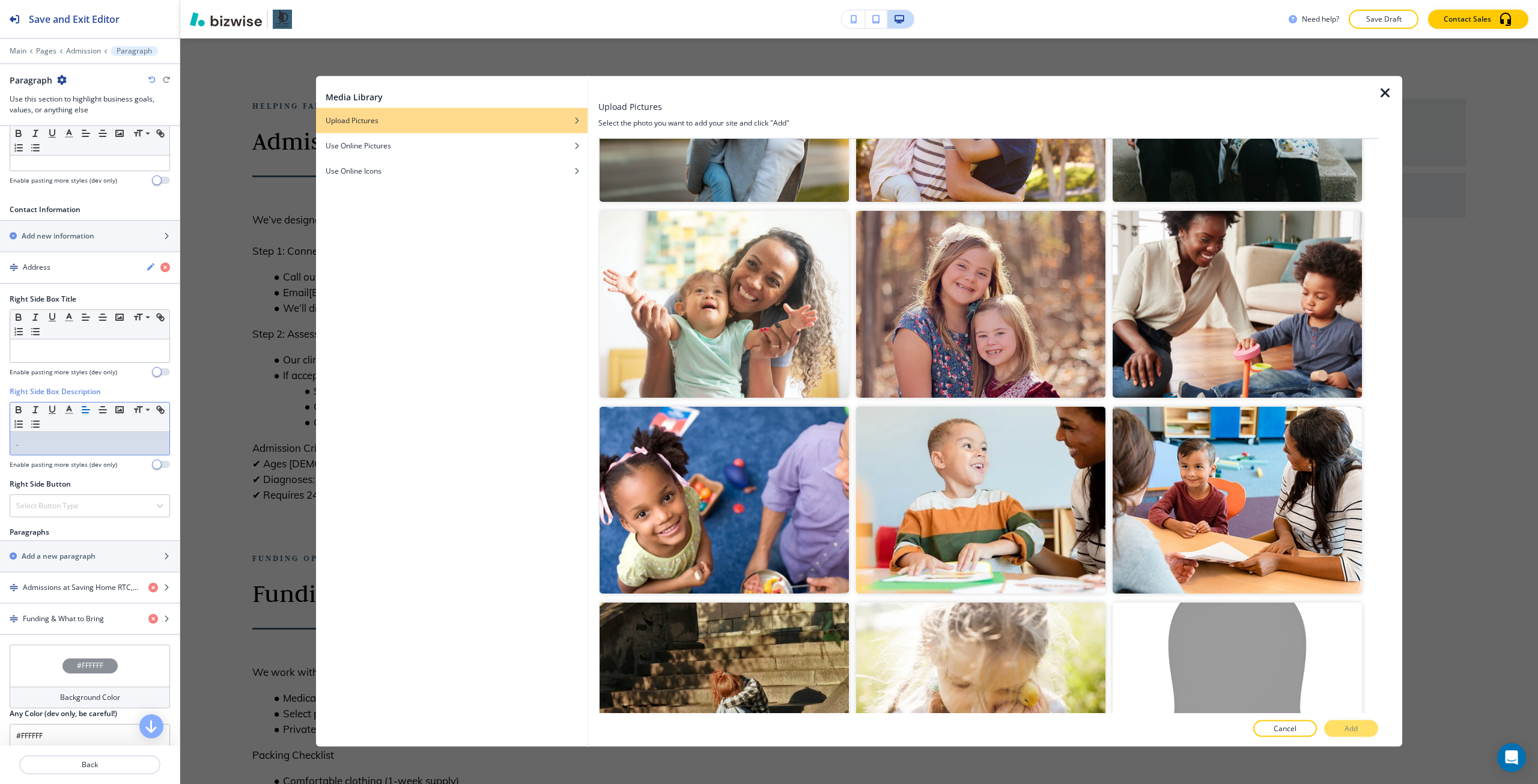
scroll to position [1081, 0]
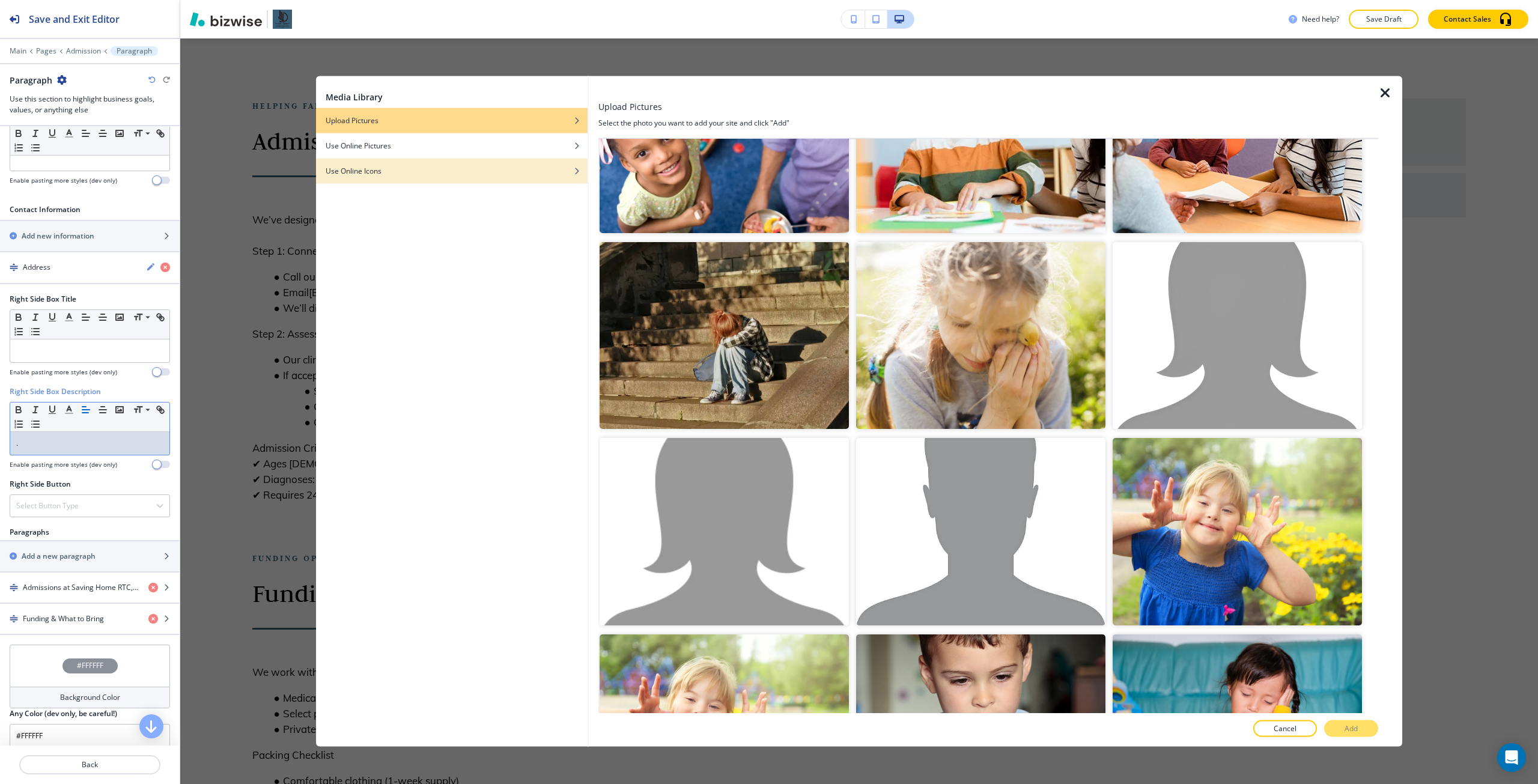
click at [447, 162] on div "button" at bounding box center [451, 162] width 271 height 7
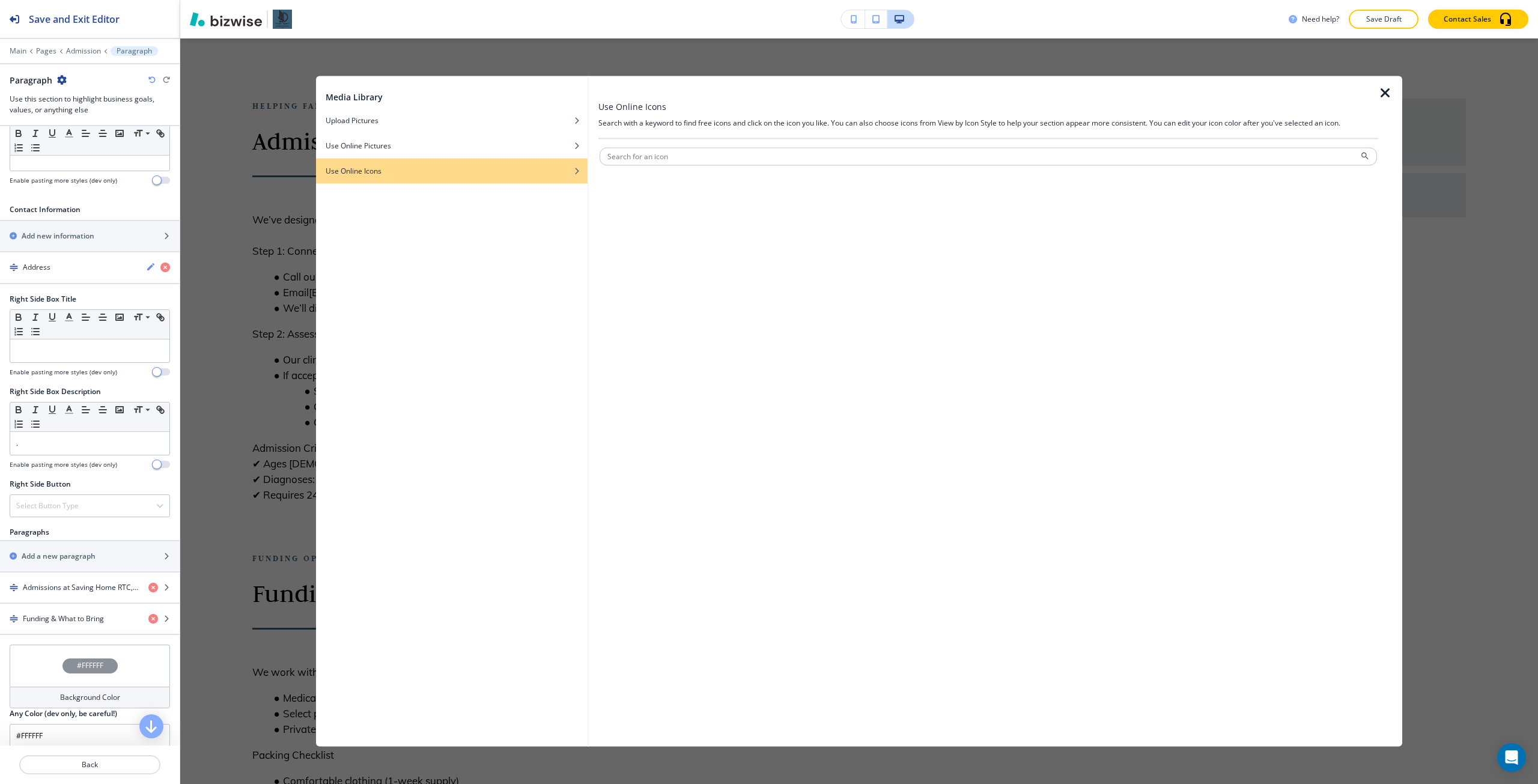
scroll to position [0, 0]
click at [547, 149] on div "Use Online Pictures" at bounding box center [451, 145] width 271 height 11
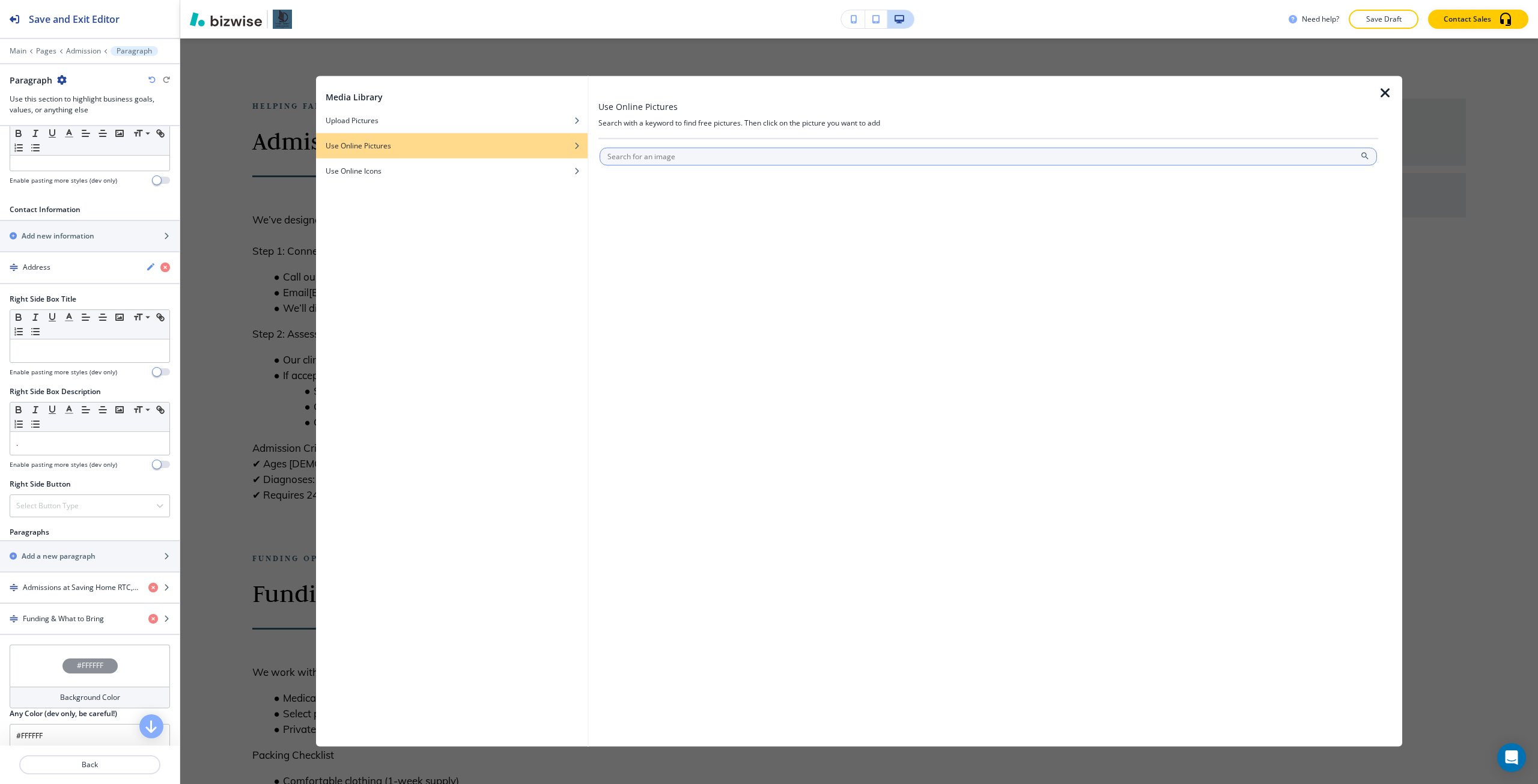
click at [620, 155] on input "text" at bounding box center [988, 156] width 778 height 18
type input "boys play"
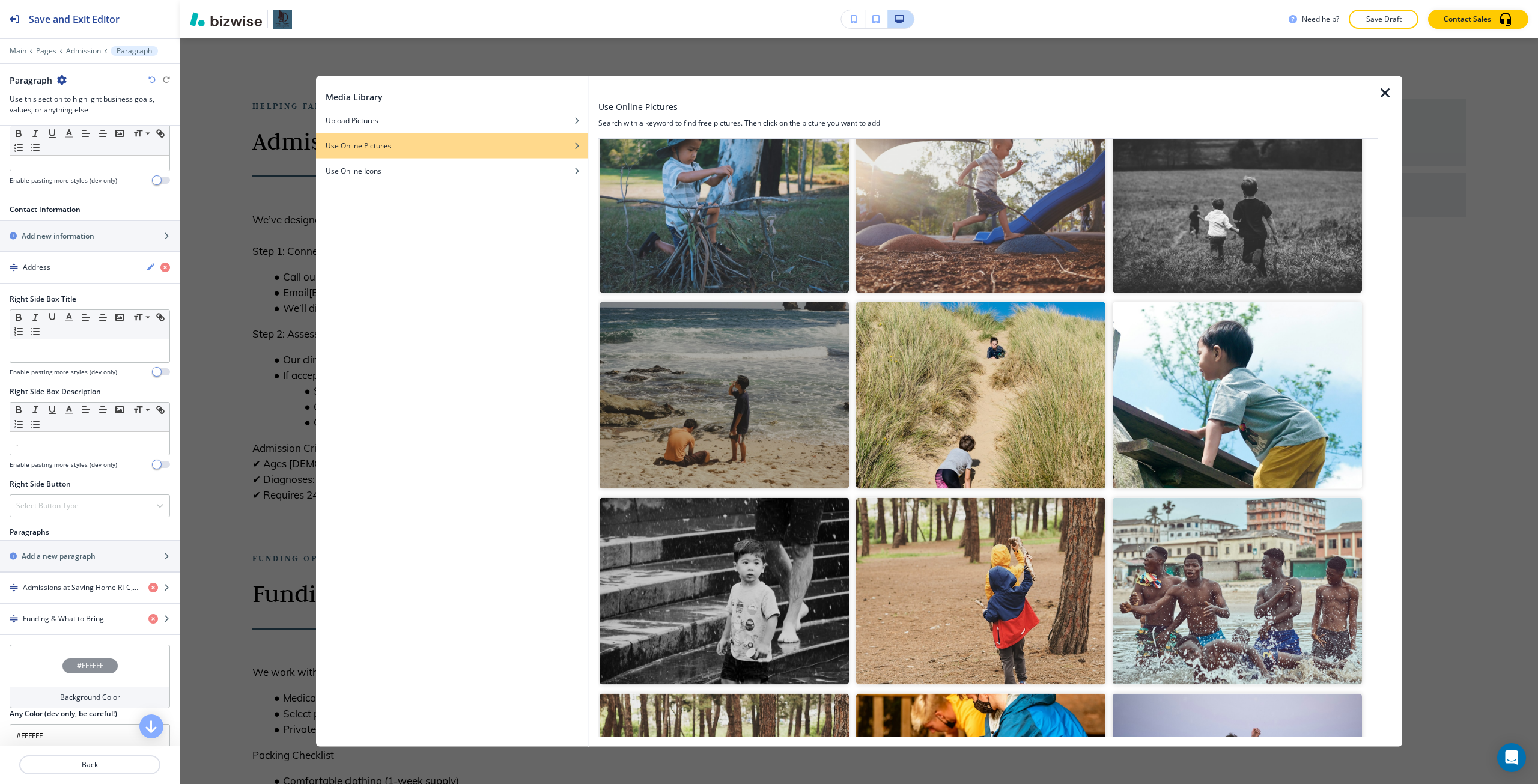
scroll to position [661, 0]
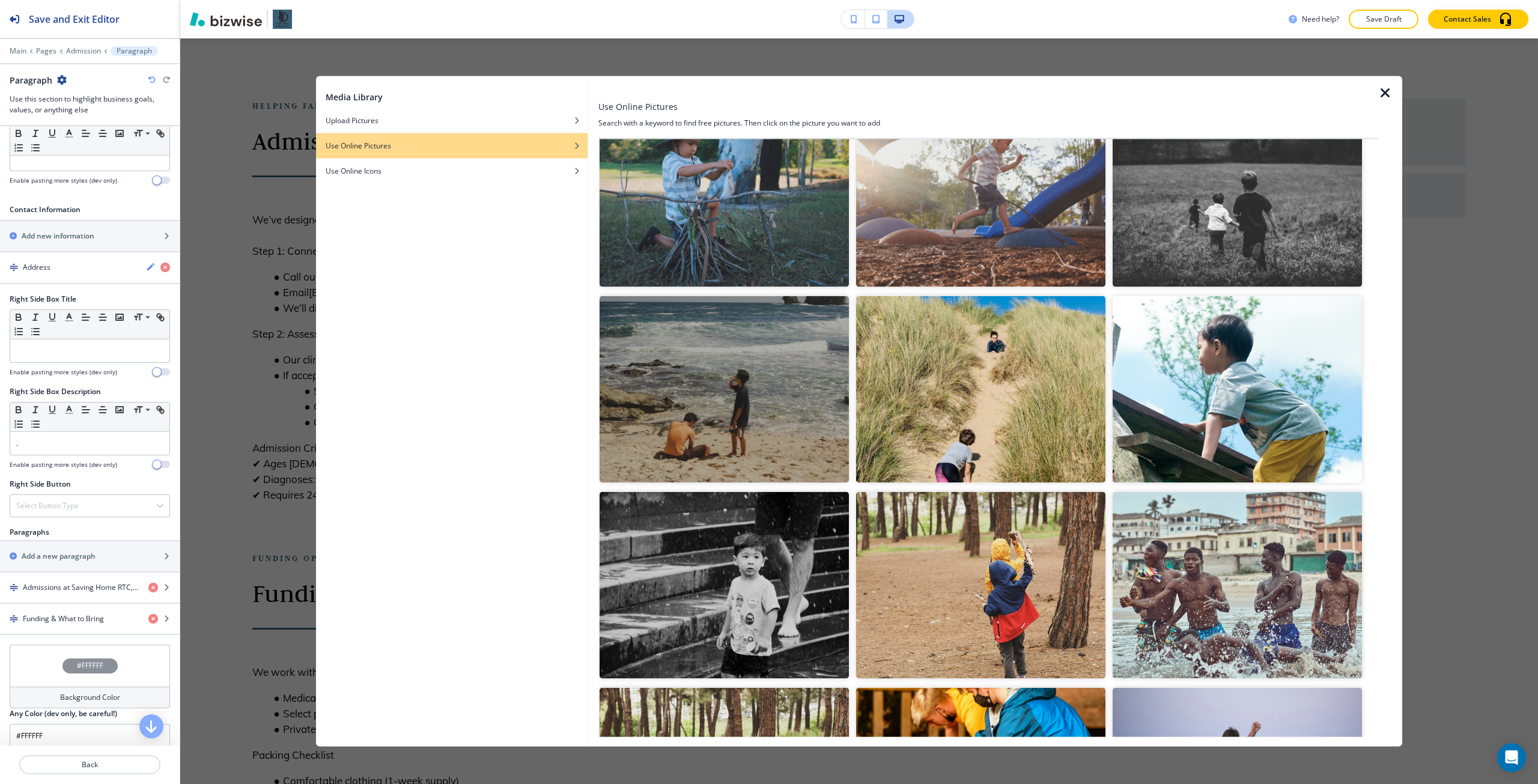
click at [1127, 351] on img "button" at bounding box center [1237, 389] width 250 height 187
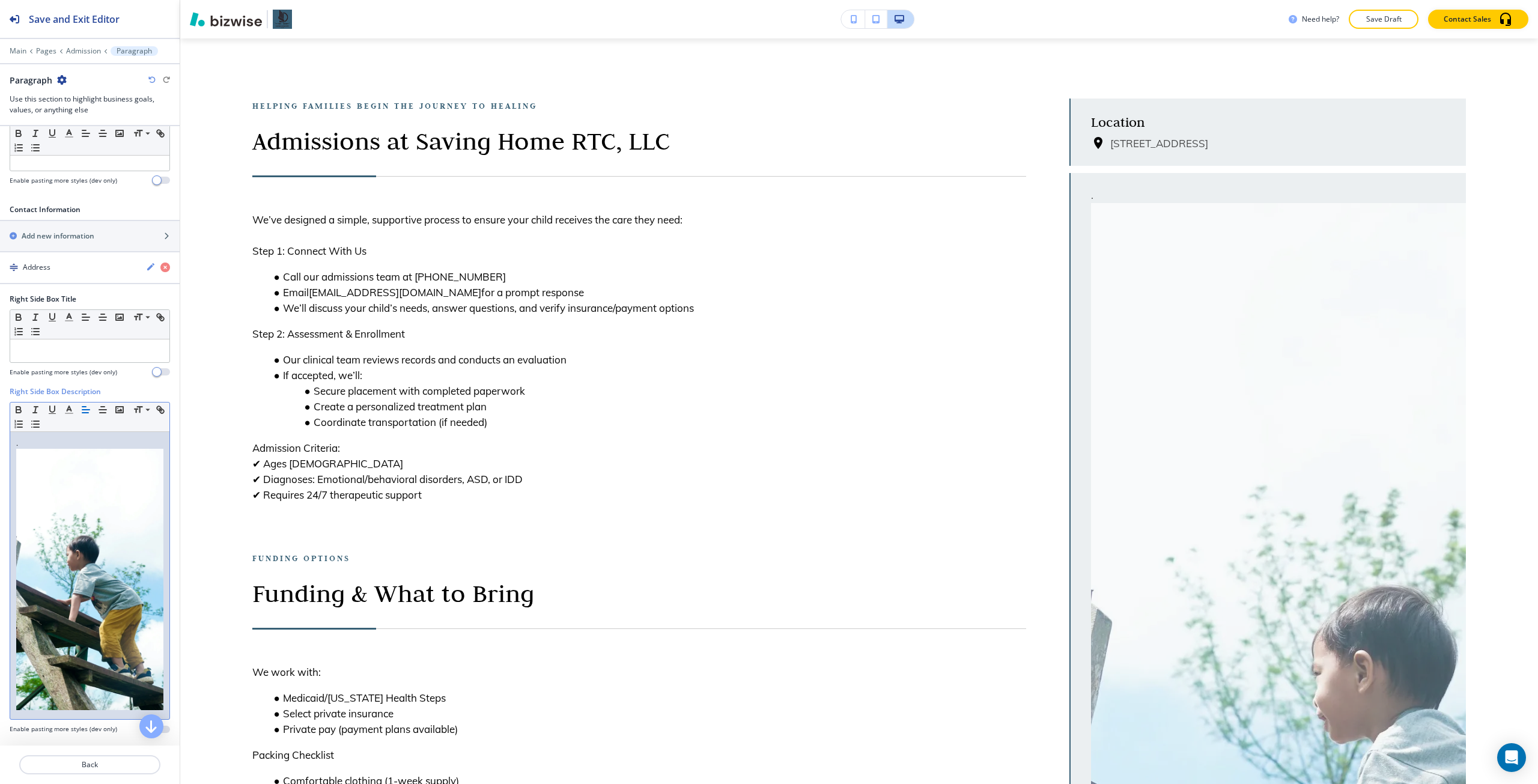
click at [112, 514] on img at bounding box center [90, 579] width 147 height 262
click at [156, 483] on div "." at bounding box center [90, 576] width 159 height 288
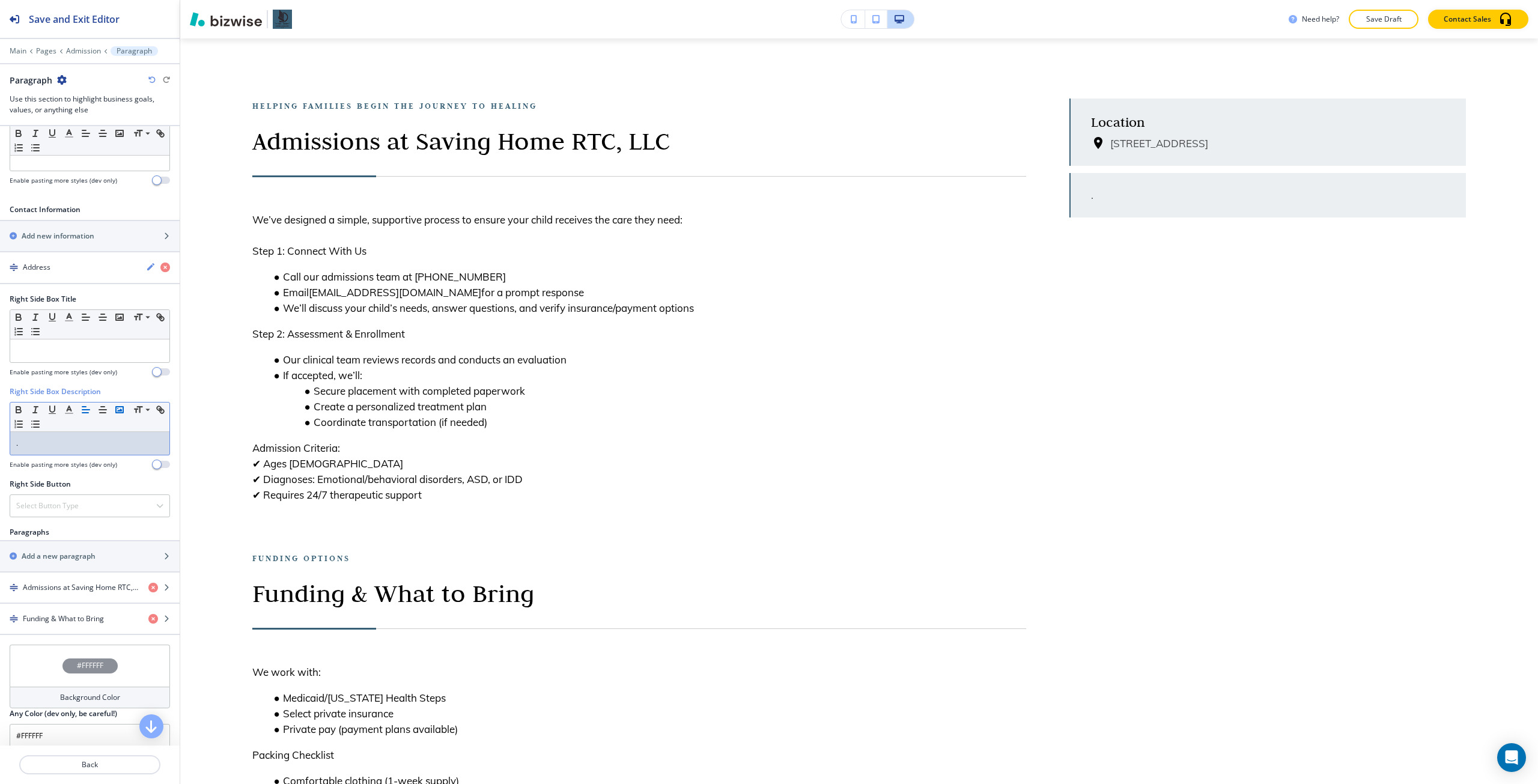
click at [112, 410] on button "button" at bounding box center [120, 410] width 17 height 14
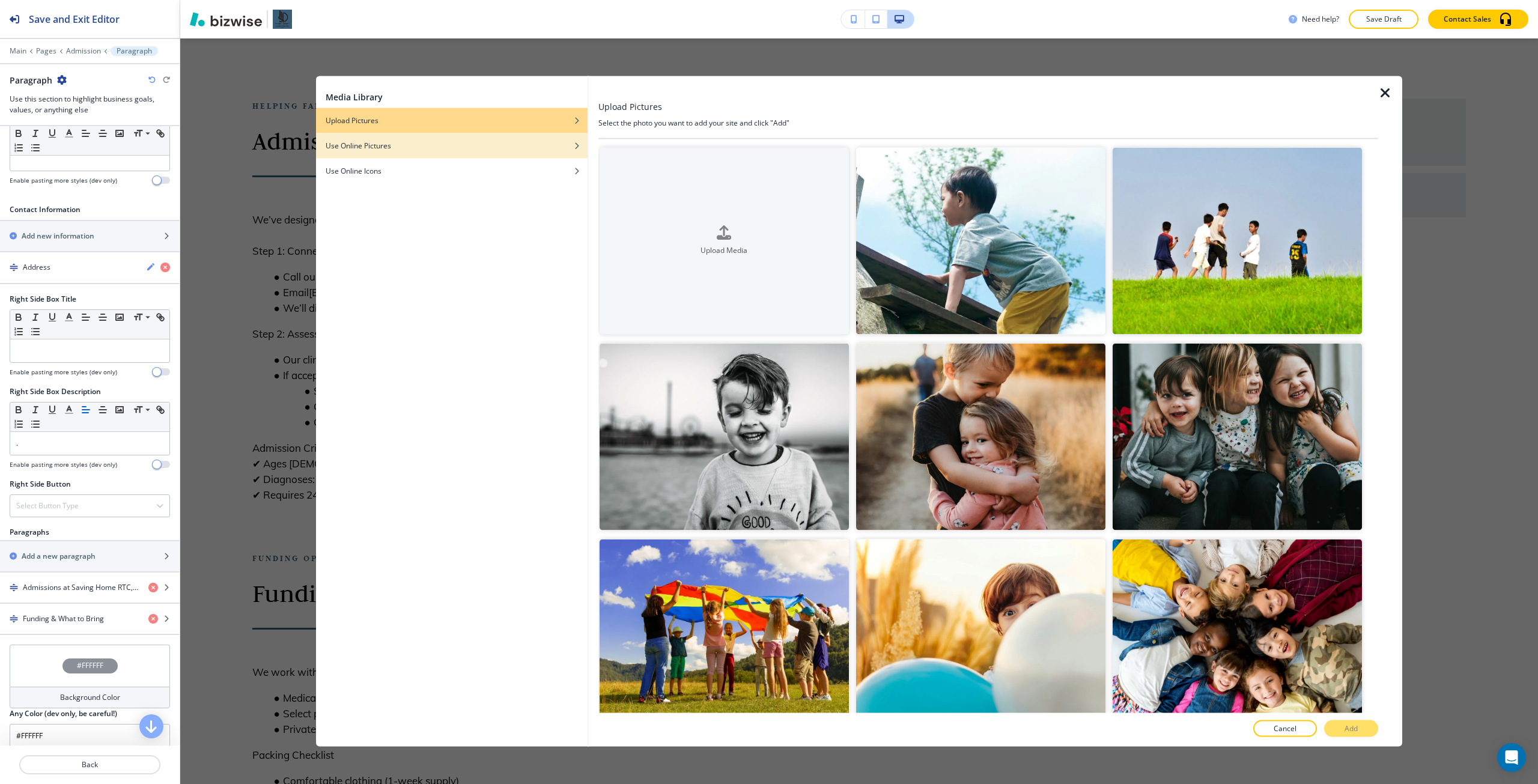
click at [531, 148] on div "Use Online Pictures" at bounding box center [451, 145] width 271 height 11
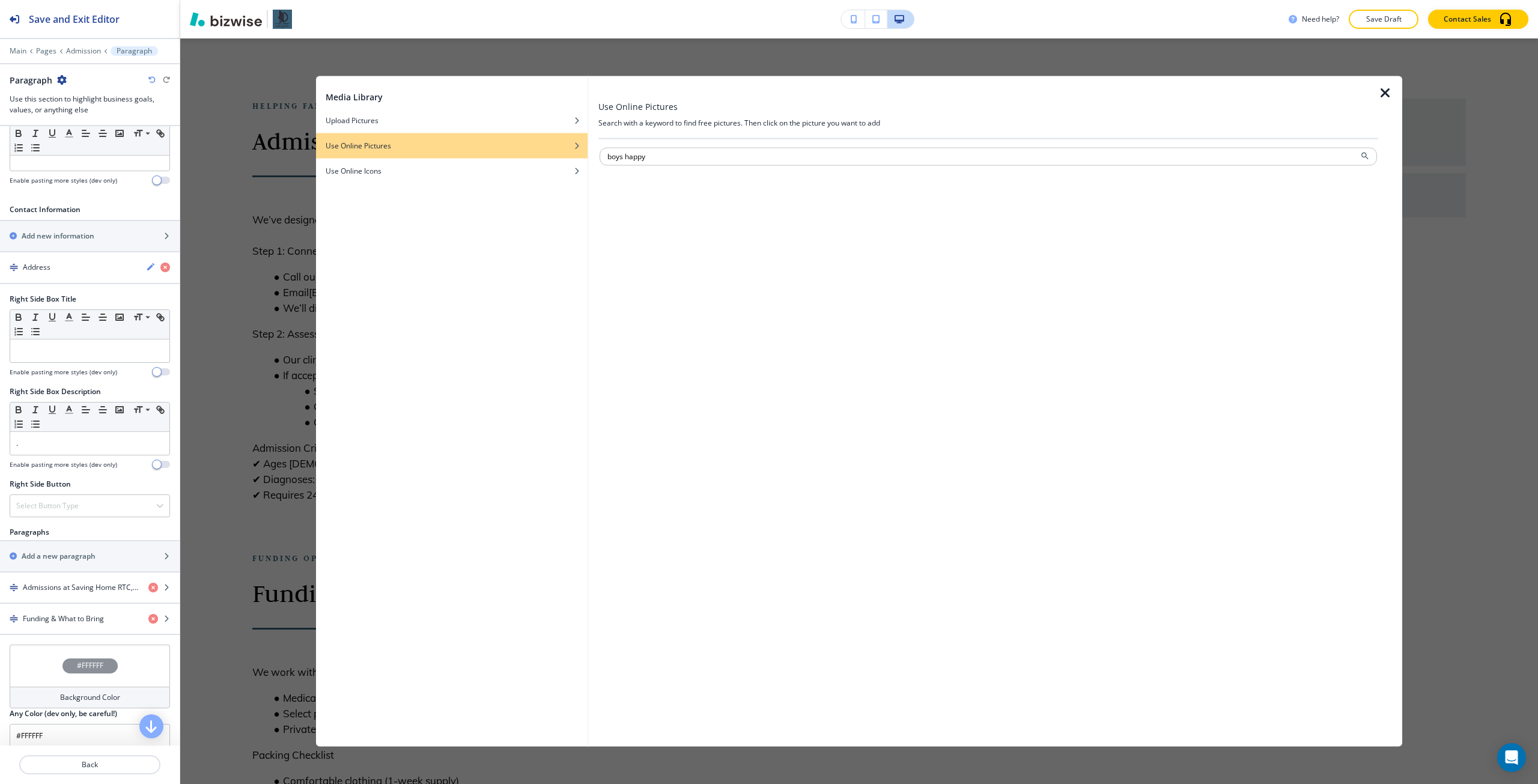
type input "boys happy"
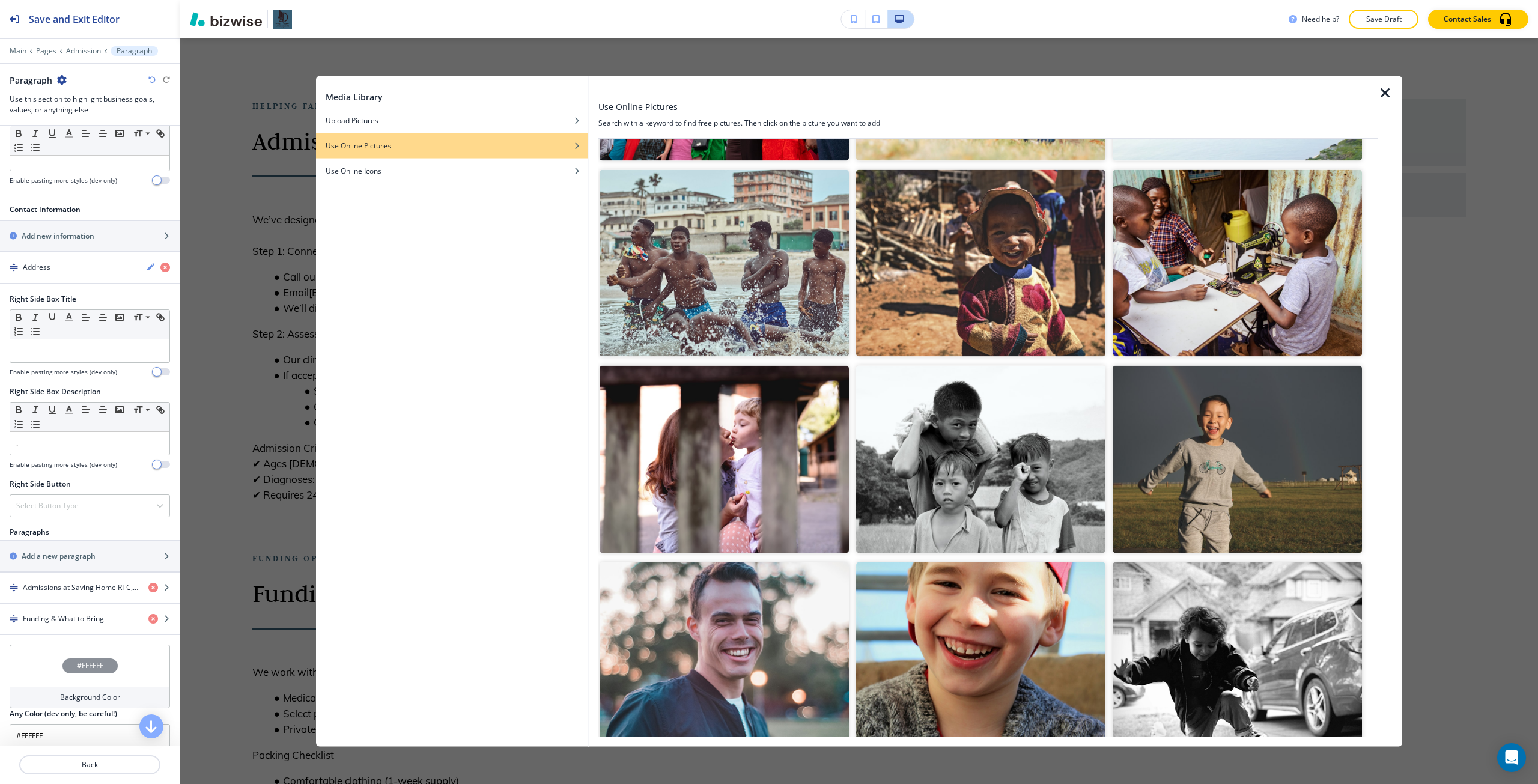
scroll to position [2042, 0]
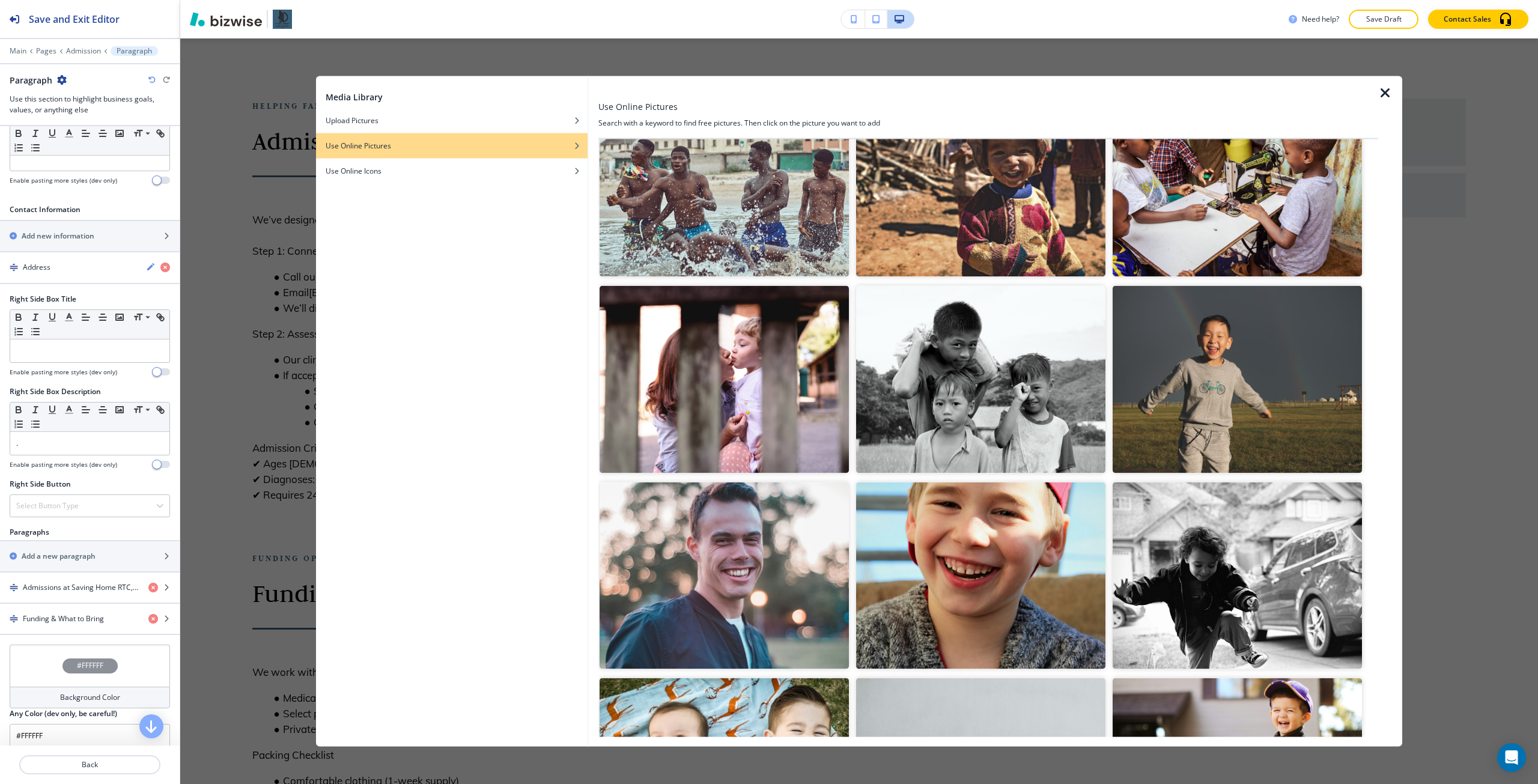
click at [1294, 326] on img "button" at bounding box center [1237, 379] width 250 height 187
